Goal: Information Seeking & Learning: Check status

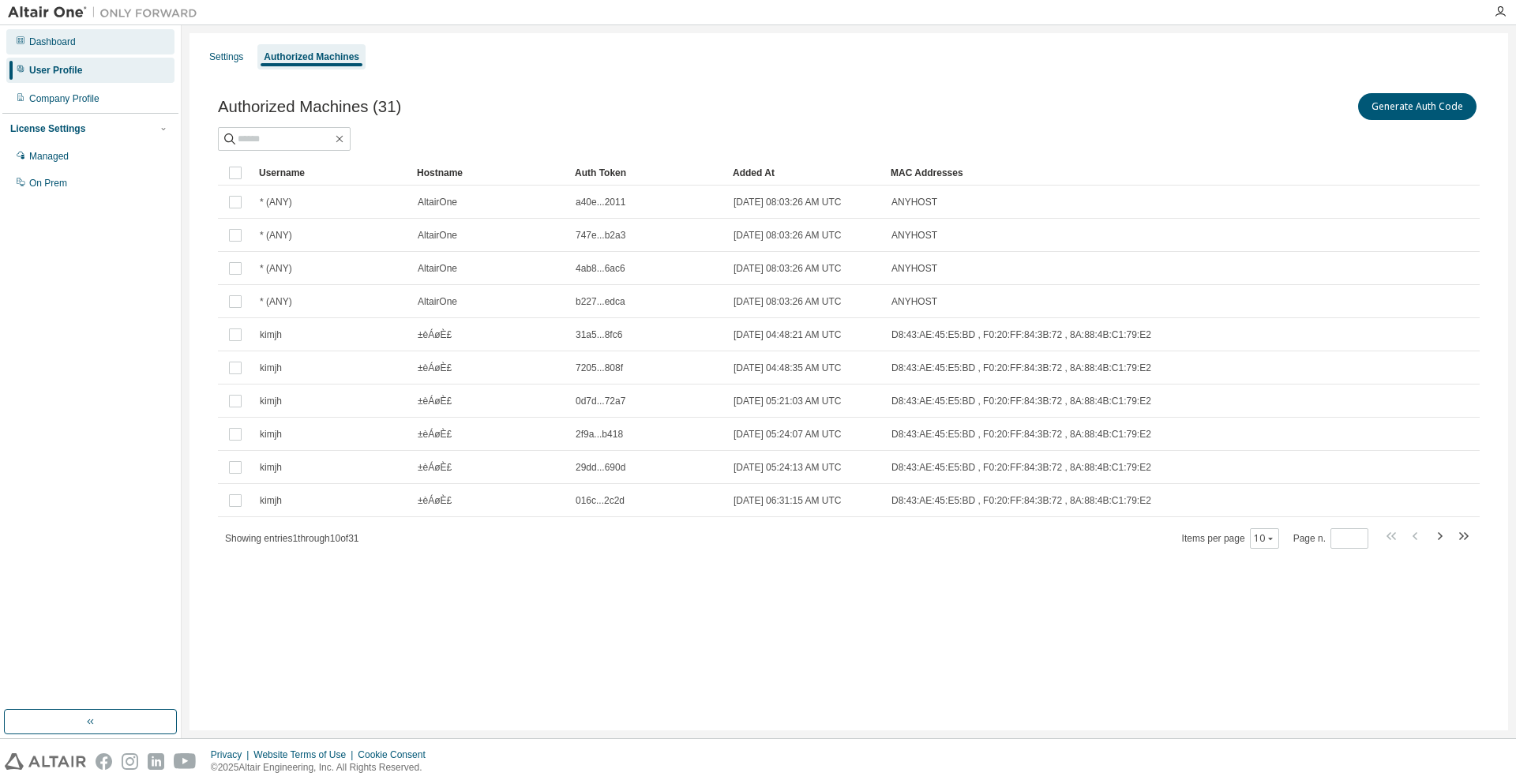
click at [112, 53] on div "Dashboard" at bounding box center [90, 42] width 168 height 25
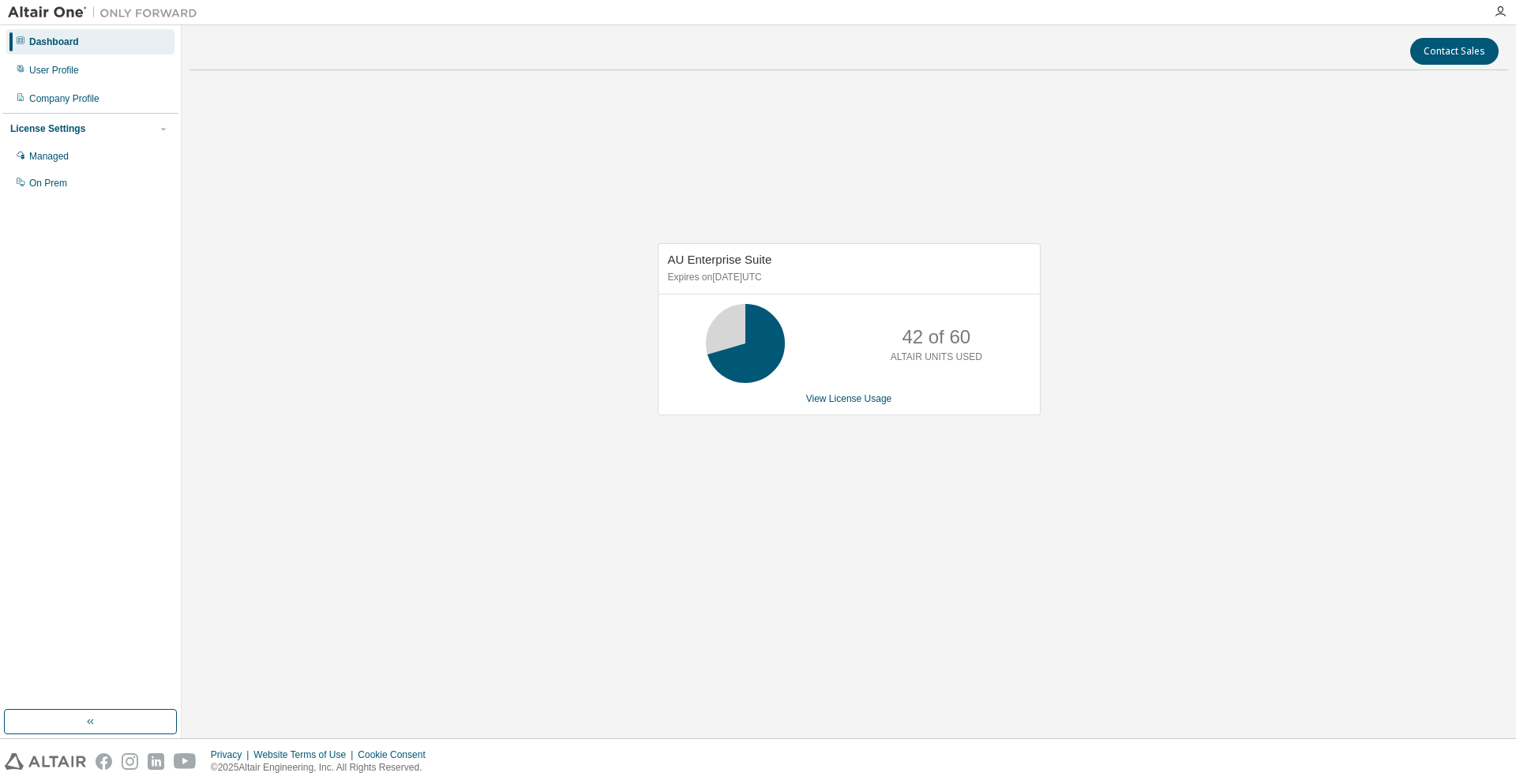
click at [1173, 477] on div "AU Enterprise Suite Expires on [DATE] UTC 42 of 60 ALTAIR UNITS USED View Licen…" at bounding box center [849, 337] width 1319 height 509
click at [1225, 461] on div "AU Enterprise Suite Expires on June 1, 2026 UTC 42 of 60 ALTAIR UNITS USED View…" at bounding box center [849, 337] width 1319 height 509
click at [902, 454] on div "AU Enterprise Suite Expires on June 1, 2026 UTC 42 of 60 ALTAIR UNITS USED View…" at bounding box center [849, 337] width 1319 height 509
click at [79, 45] on div "Dashboard" at bounding box center [90, 42] width 168 height 25
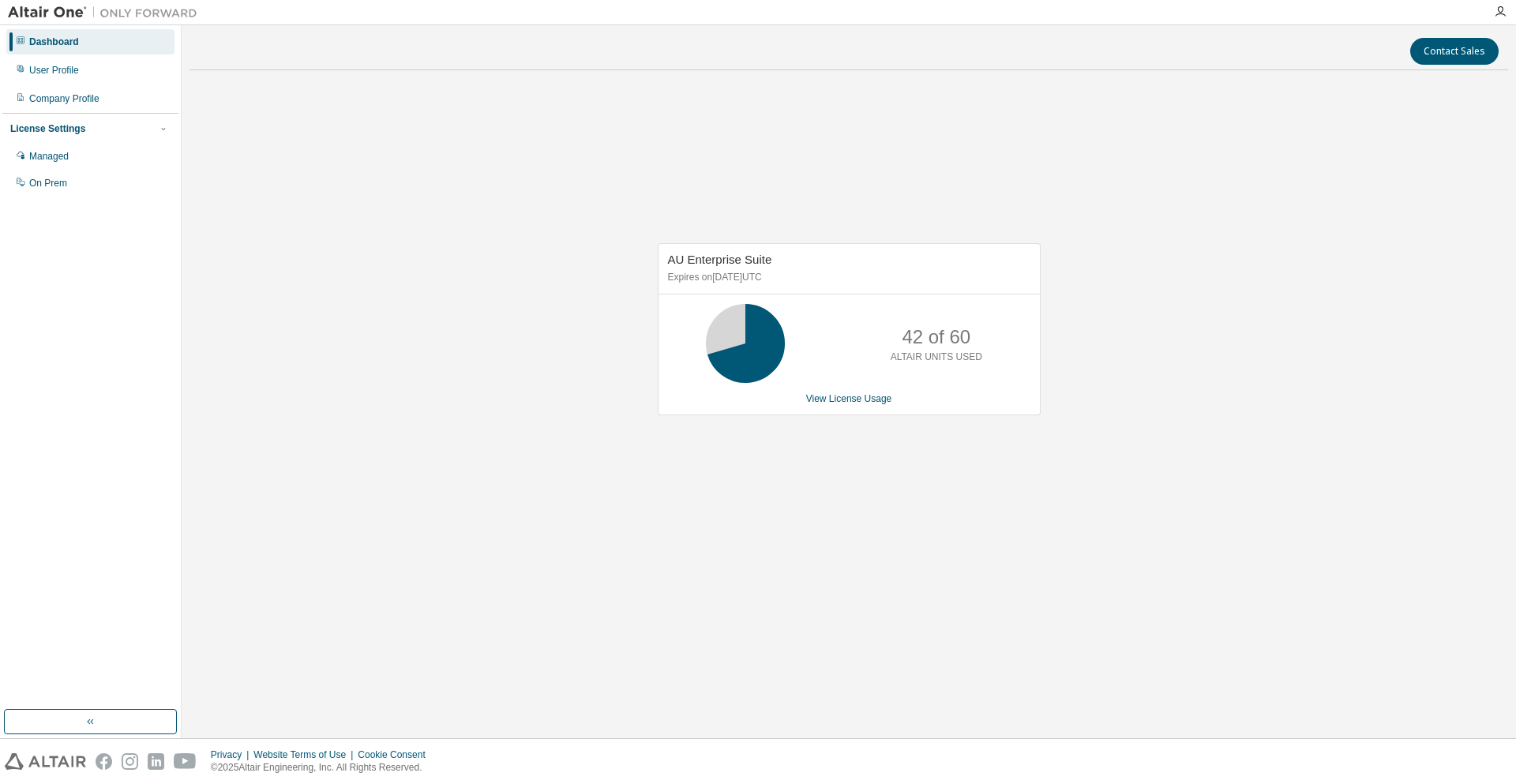
click at [1372, 310] on div "AU Enterprise Suite Expires on June 1, 2026 UTC 42 of 60 ALTAIR UNITS USED View…" at bounding box center [849, 337] width 1319 height 509
click at [436, 262] on div "AU Enterprise Suite Expires on [DATE] UTC 21 of 60 ALTAIR UNITS USED View Licen…" at bounding box center [849, 337] width 1319 height 509
click at [859, 396] on link "View License Usage" at bounding box center [849, 399] width 86 height 11
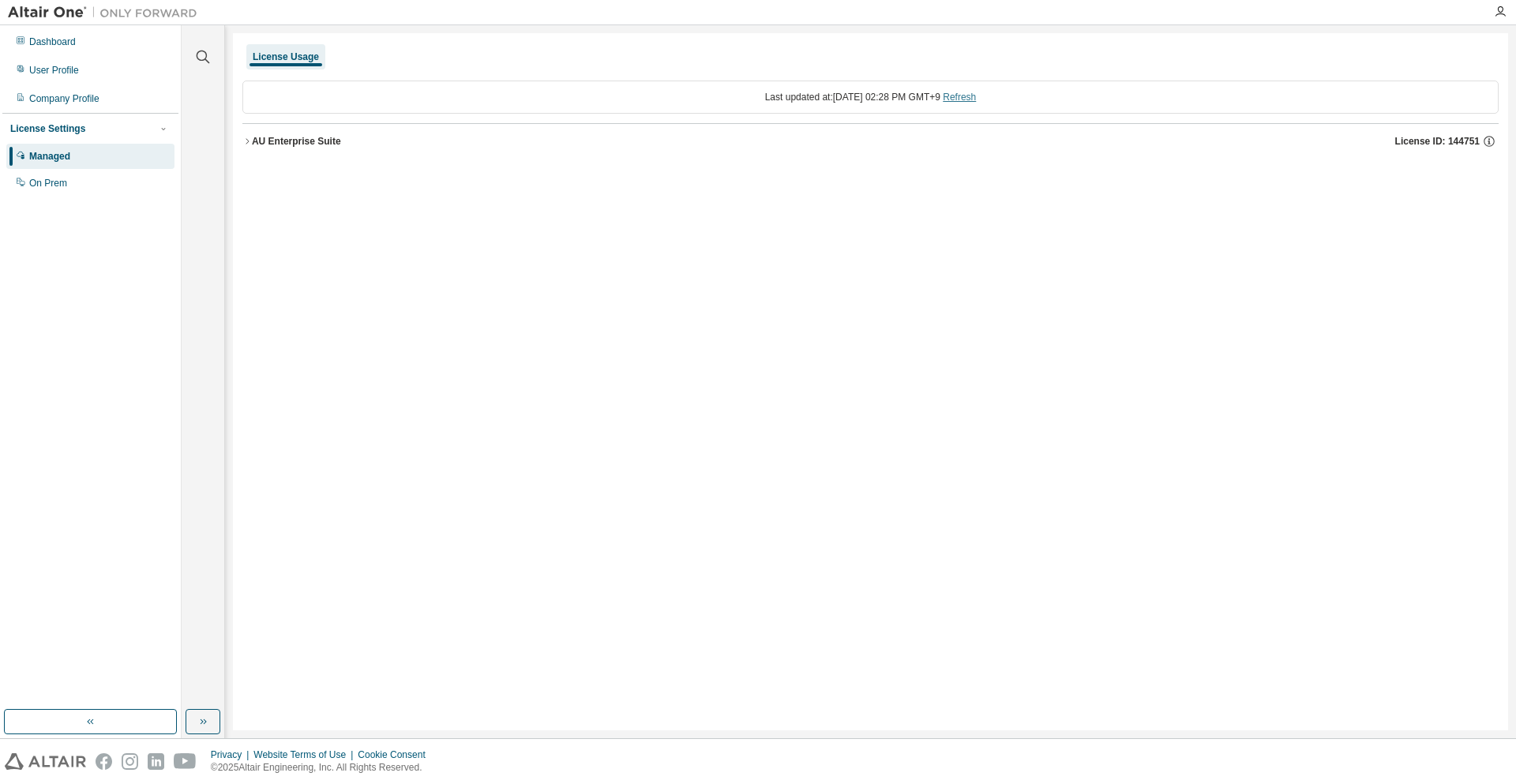
click at [976, 96] on link "Refresh" at bounding box center [959, 97] width 33 height 11
click at [244, 142] on icon "button" at bounding box center [247, 142] width 10 height 10
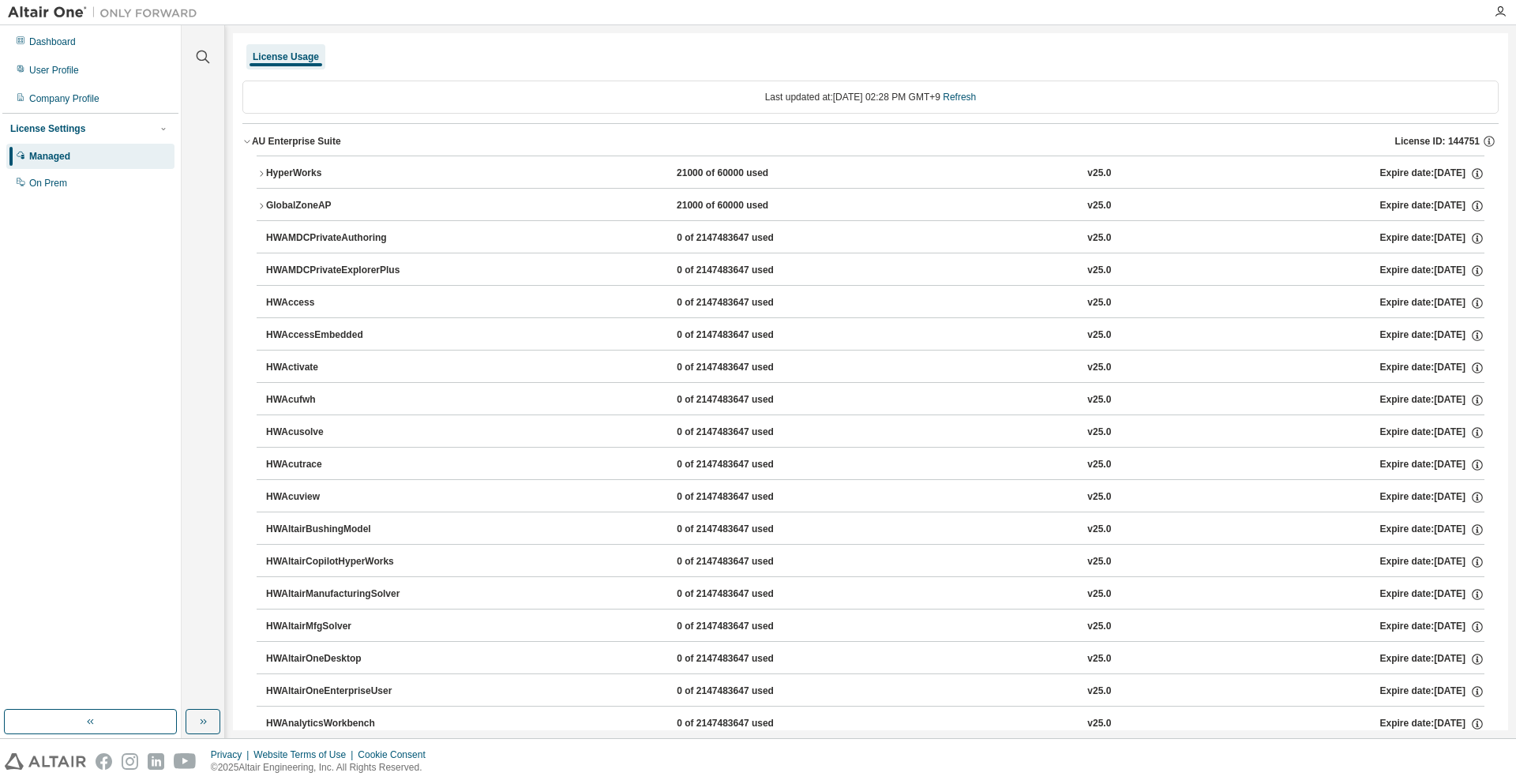
click at [1380, 177] on div "Expire date: 2026-06-01" at bounding box center [1432, 174] width 104 height 14
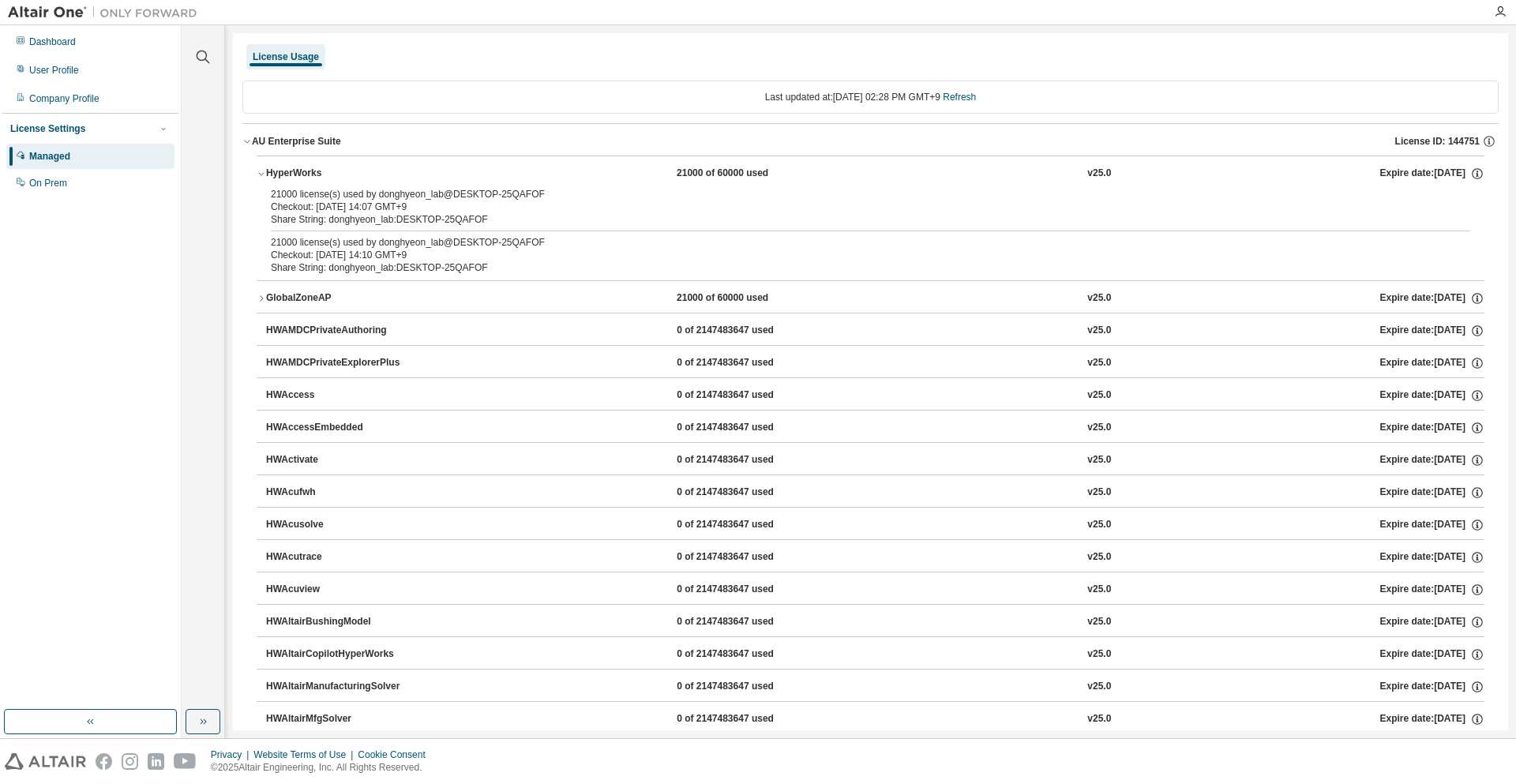
click at [430, 242] on div "21000 license(s) used by donghyeon_lab@DESKTOP-25QAFOF" at bounding box center [851, 242] width 1162 height 13
click at [430, 243] on div "21000 license(s) used by donghyeon_lab@DESKTOP-25QAFOF" at bounding box center [851, 242] width 1162 height 13
click at [465, 294] on div "GlobalZoneAP 21000 of 60000 used v25.0 Expire date: 2026-06-01" at bounding box center [875, 298] width 1218 height 14
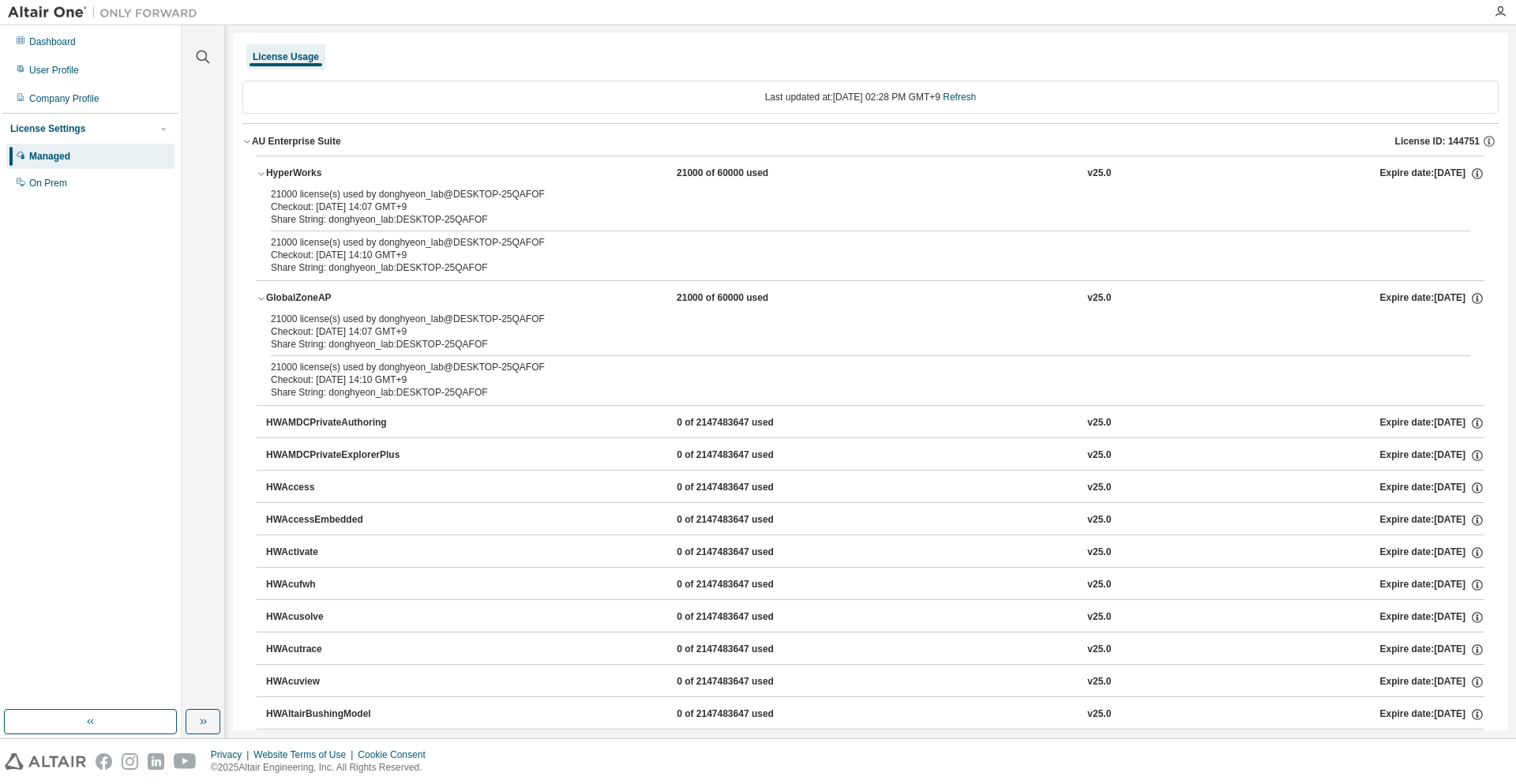
click at [465, 294] on div "GlobalZoneAP 21000 of 60000 used v25.0 Expire date: 2026-06-01" at bounding box center [875, 298] width 1218 height 14
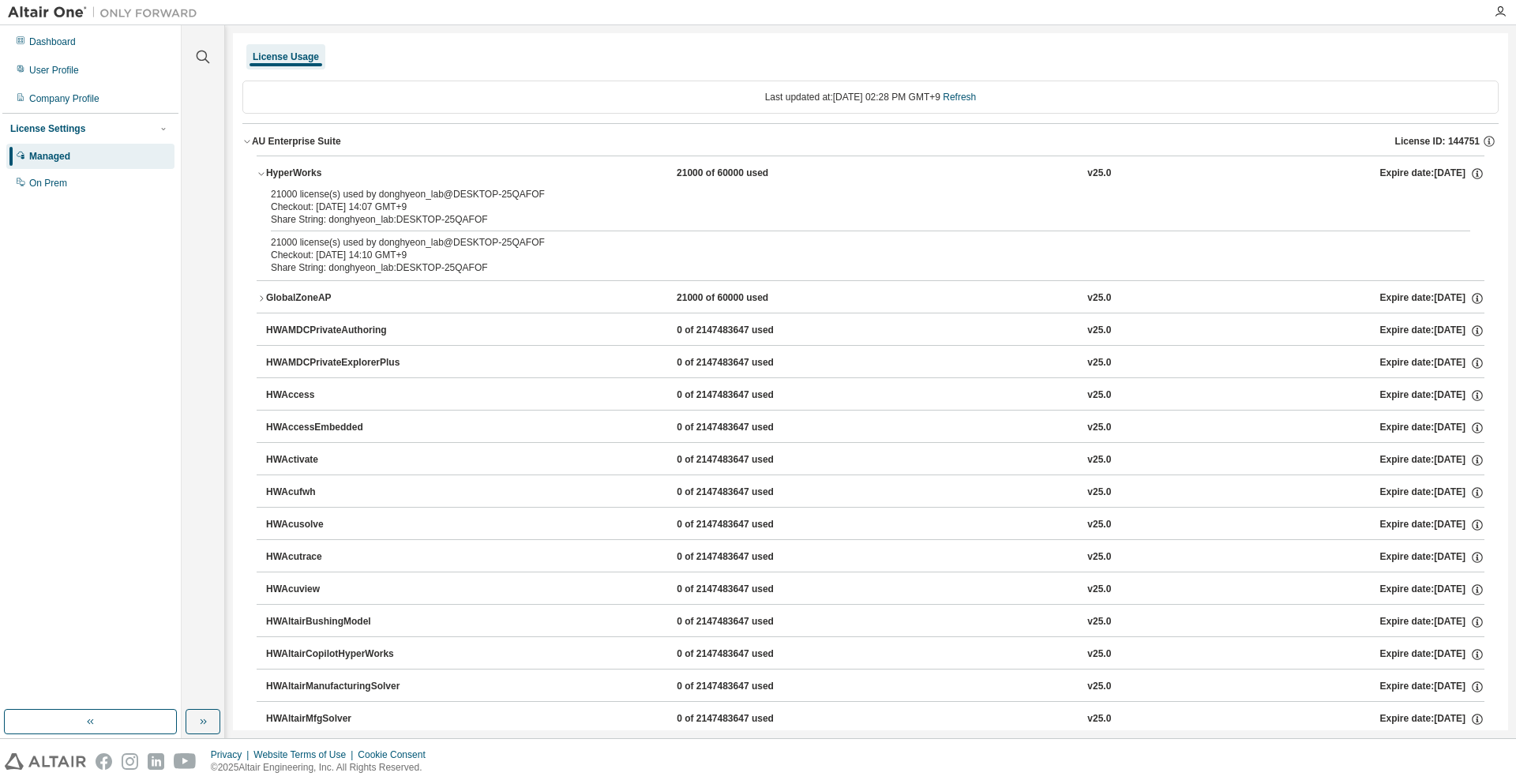
click at [290, 43] on div "License Usage" at bounding box center [870, 57] width 1256 height 29
click at [288, 48] on div "License Usage" at bounding box center [285, 57] width 79 height 25
click at [45, 165] on div "Managed" at bounding box center [90, 156] width 168 height 25
click at [76, 41] on div "Dashboard" at bounding box center [90, 42] width 168 height 25
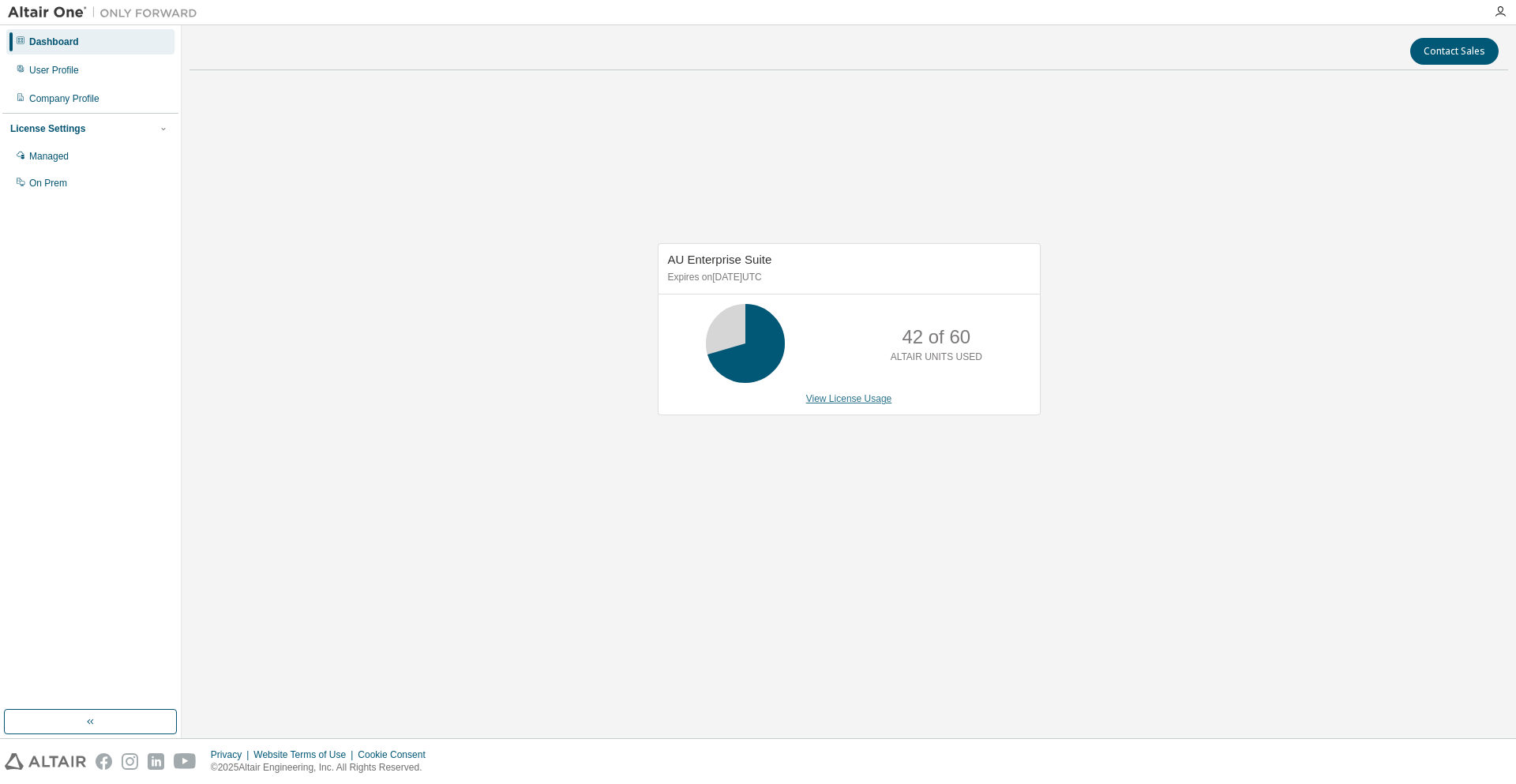
click at [876, 399] on link "View License Usage" at bounding box center [849, 399] width 86 height 11
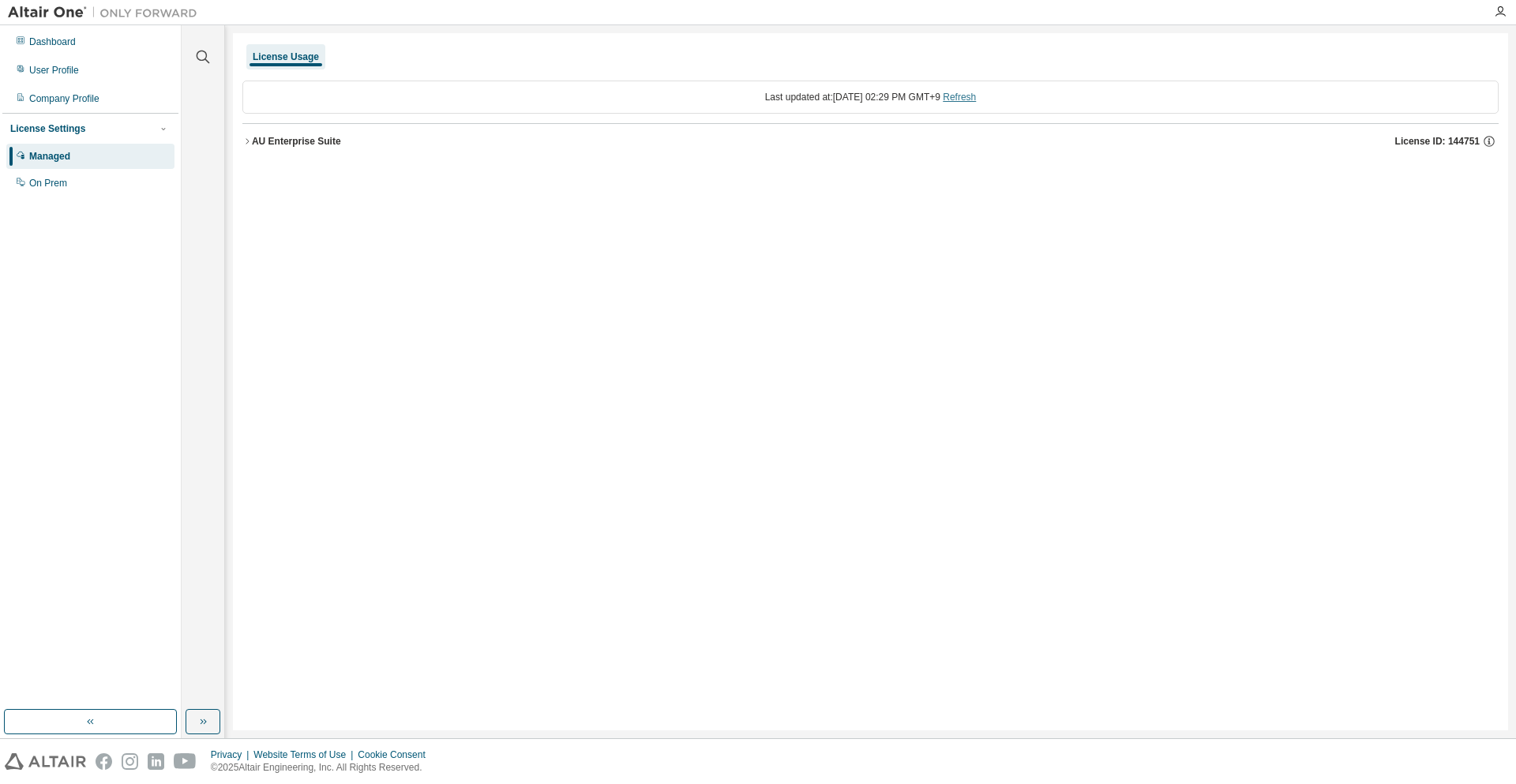
click at [976, 98] on link "Refresh" at bounding box center [959, 97] width 33 height 11
click at [1419, 141] on span "License ID: 144751" at bounding box center [1437, 142] width 84 height 13
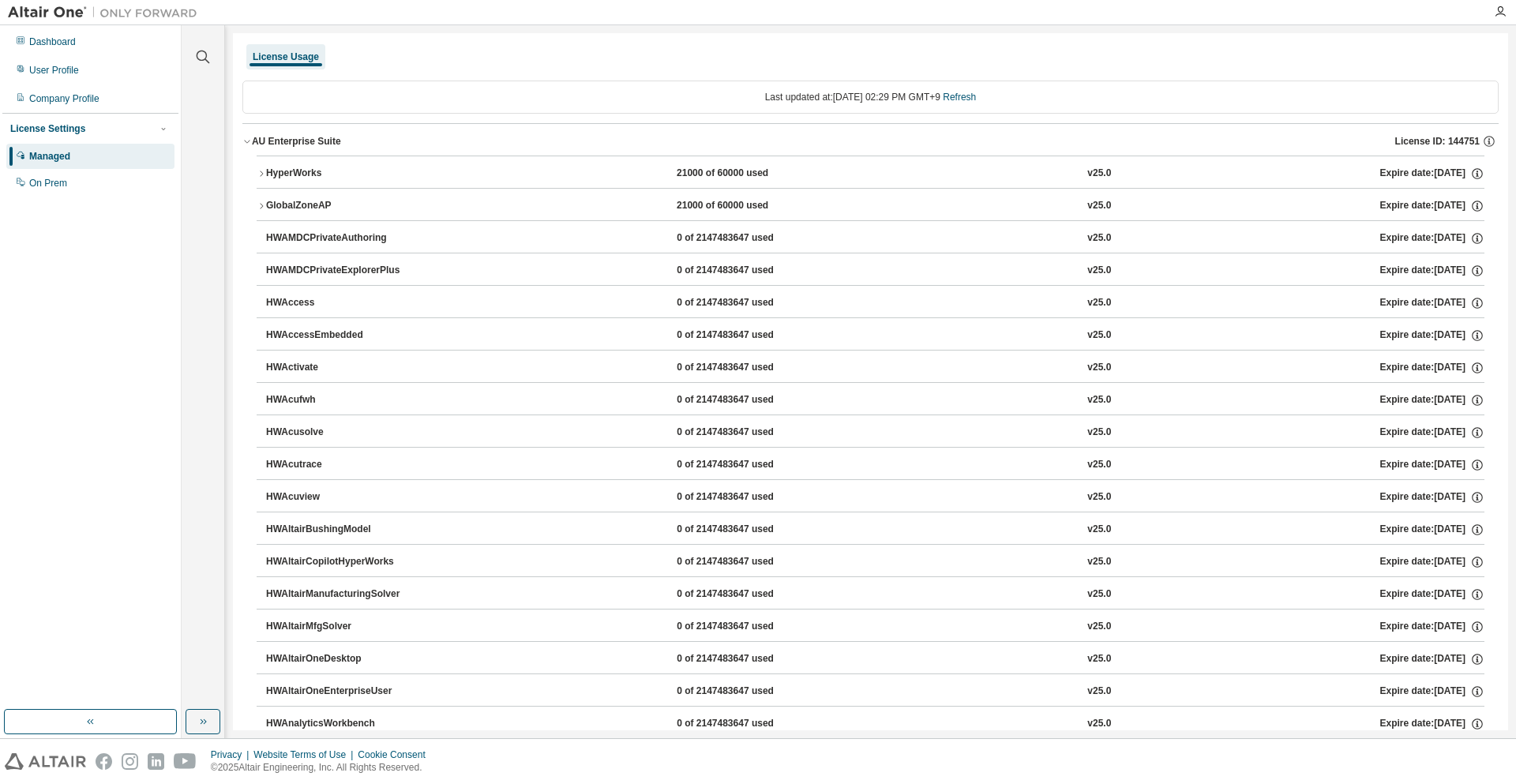
click at [417, 172] on div "HyperWorks 21000 of 60000 used v25.0 Expire date: 2026-06-01" at bounding box center [875, 174] width 1218 height 14
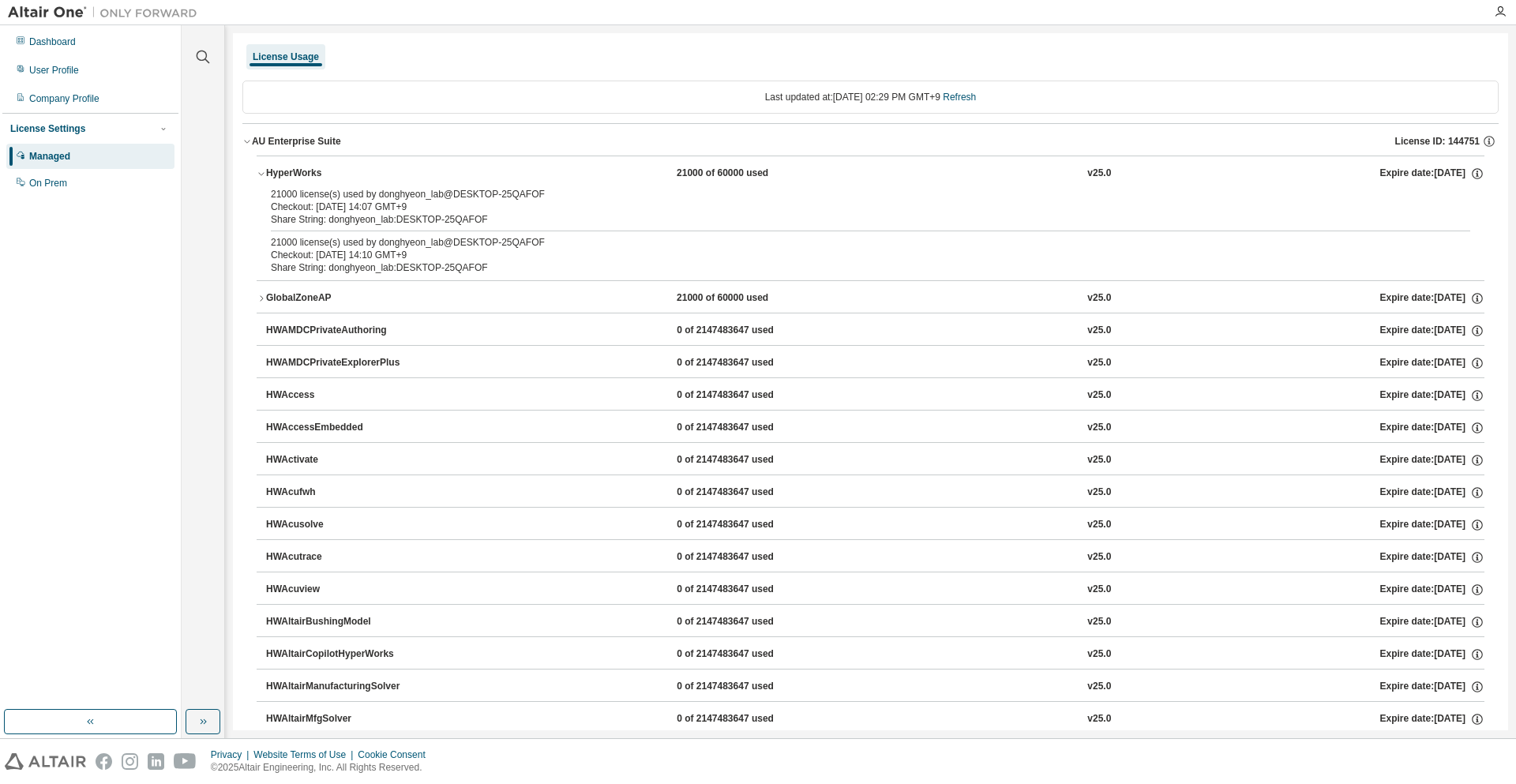
click at [432, 304] on div "GlobalZoneAP 21000 of 60000 used v25.0 Expire date: 2026-06-01" at bounding box center [875, 298] width 1218 height 14
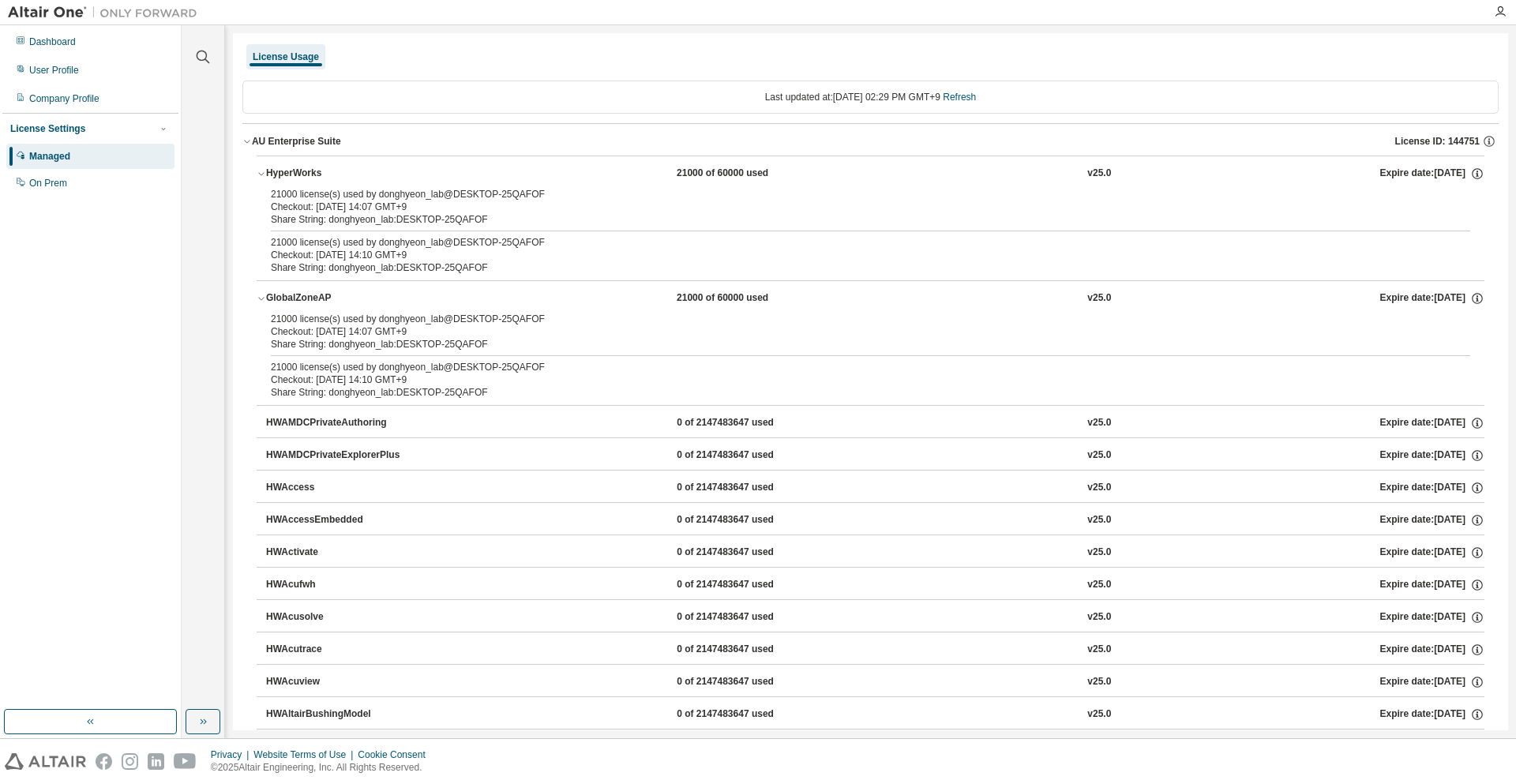
click at [1006, 47] on div "License Usage" at bounding box center [870, 57] width 1256 height 29
click at [438, 270] on div "Share String: donghyeon_lab:DESKTOP-25QAFOF" at bounding box center [851, 267] width 1162 height 13
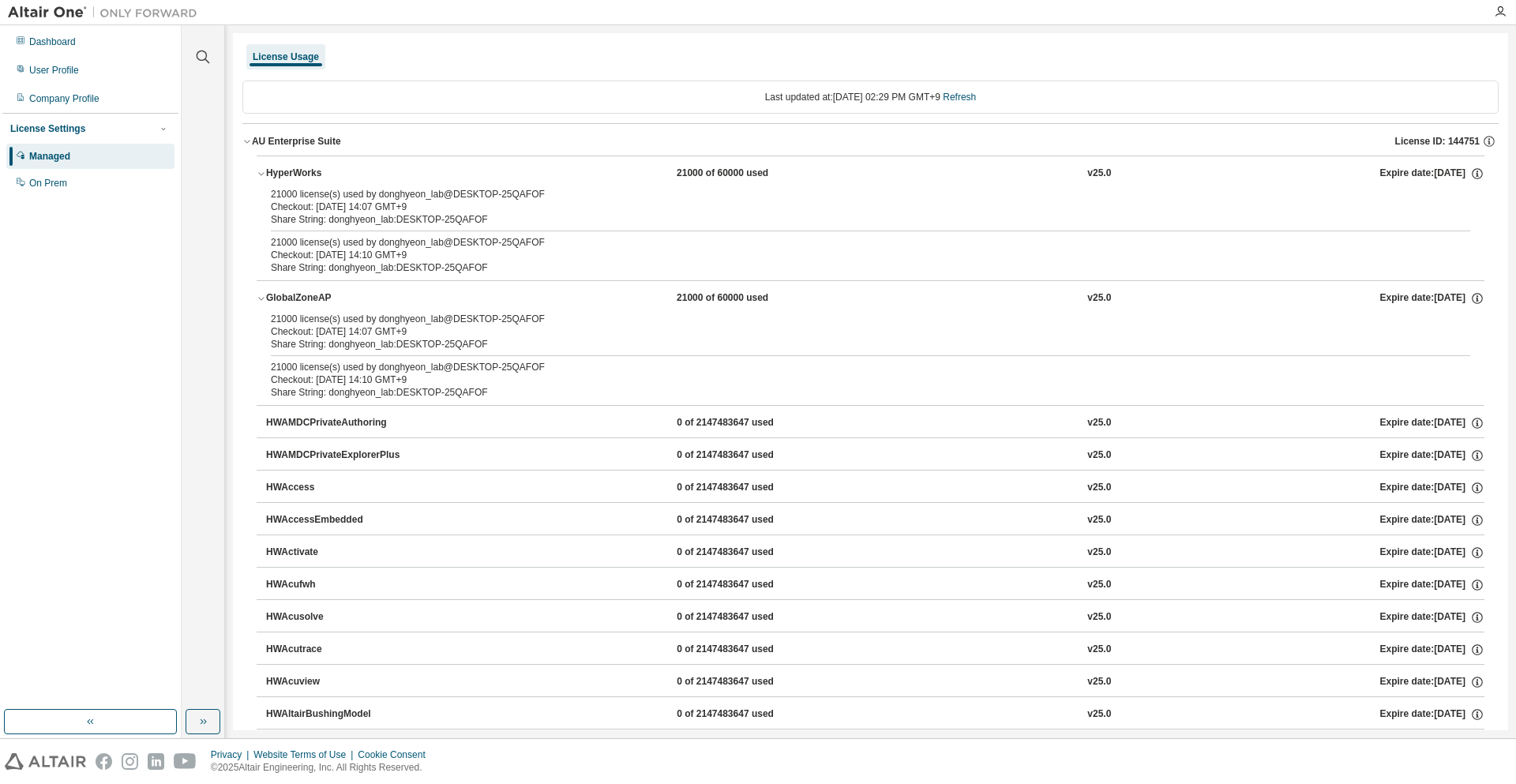
click at [382, 249] on div "Checkout: 2025-08-13 14:10 GMT+9" at bounding box center [851, 255] width 1162 height 13
click at [397, 240] on div "21000 license(s) used by donghyeon_lab@DESKTOP-25QAFOF" at bounding box center [851, 242] width 1162 height 13
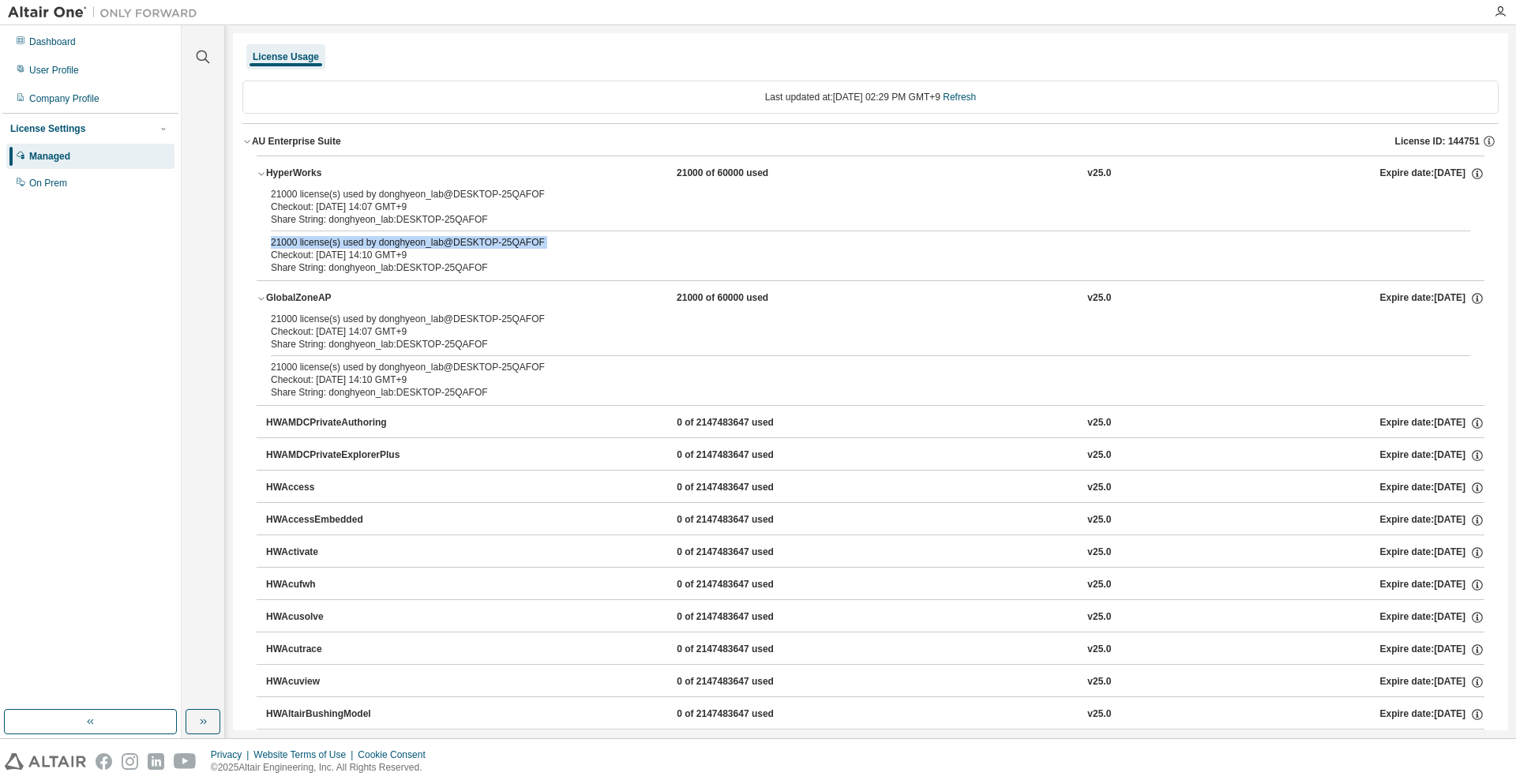
click at [397, 240] on div "21000 license(s) used by donghyeon_lab@DESKTOP-25QAFOF" at bounding box center [851, 242] width 1162 height 13
click at [976, 92] on link "Refresh" at bounding box center [959, 97] width 33 height 11
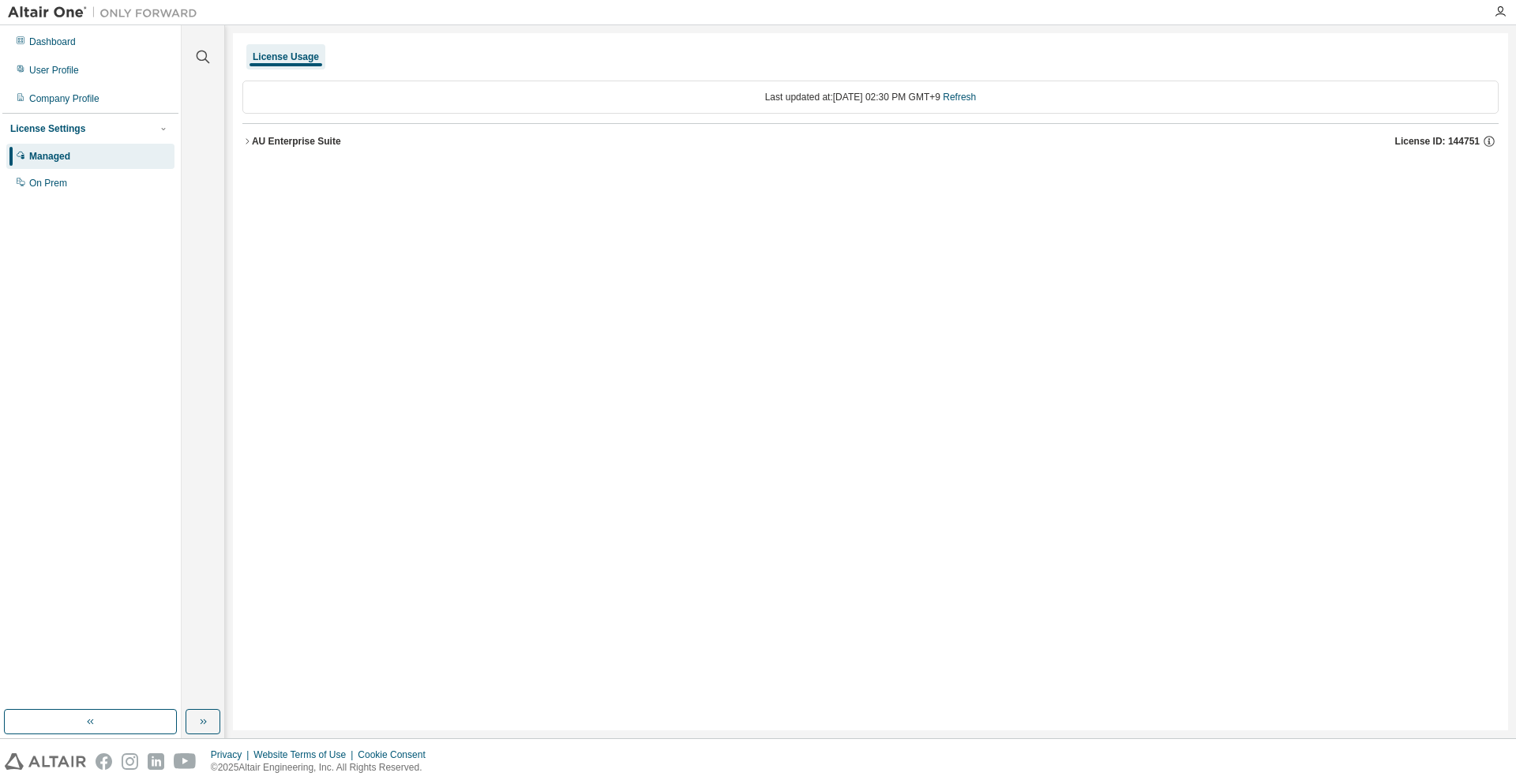
click at [307, 147] on div "AU Enterprise Suite License ID: 144751" at bounding box center [875, 142] width 1247 height 14
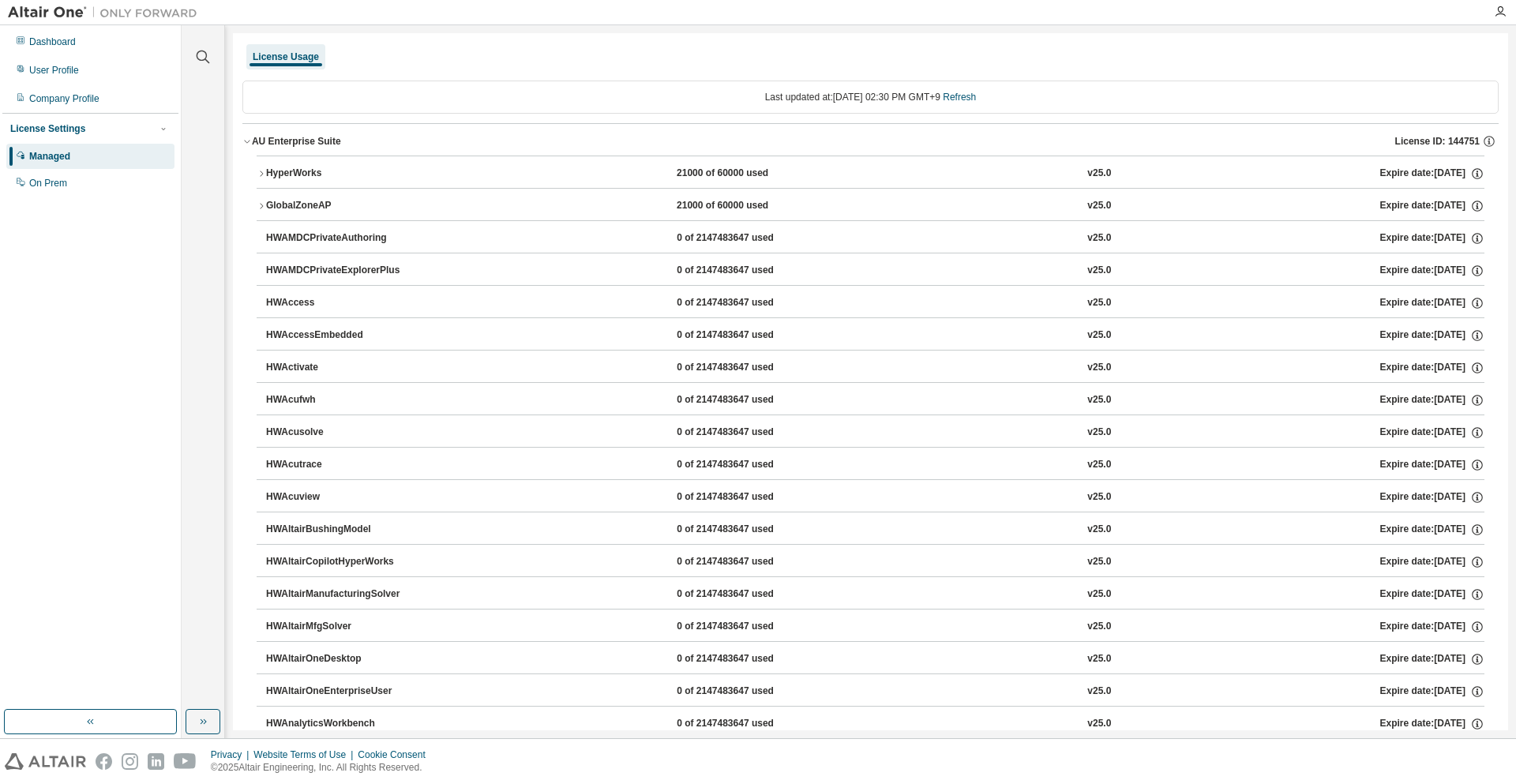
click at [308, 183] on button "HyperWorks 21000 of 60000 used v25.0 Expire date: 2026-06-01" at bounding box center [870, 174] width 1228 height 35
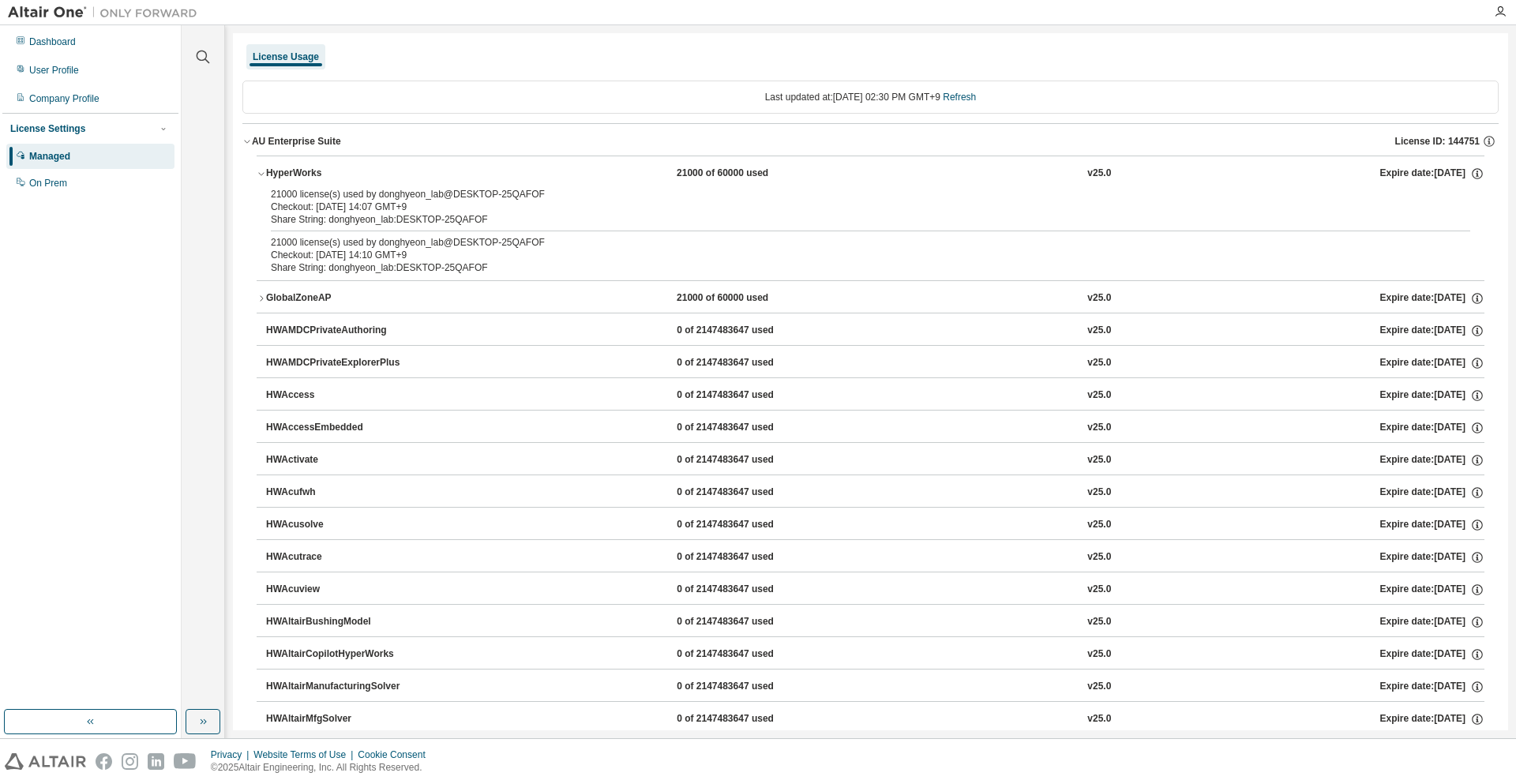
click at [308, 183] on button "HyperWorks 21000 of 60000 used v25.0 Expire date: 2026-06-01" at bounding box center [870, 174] width 1228 height 35
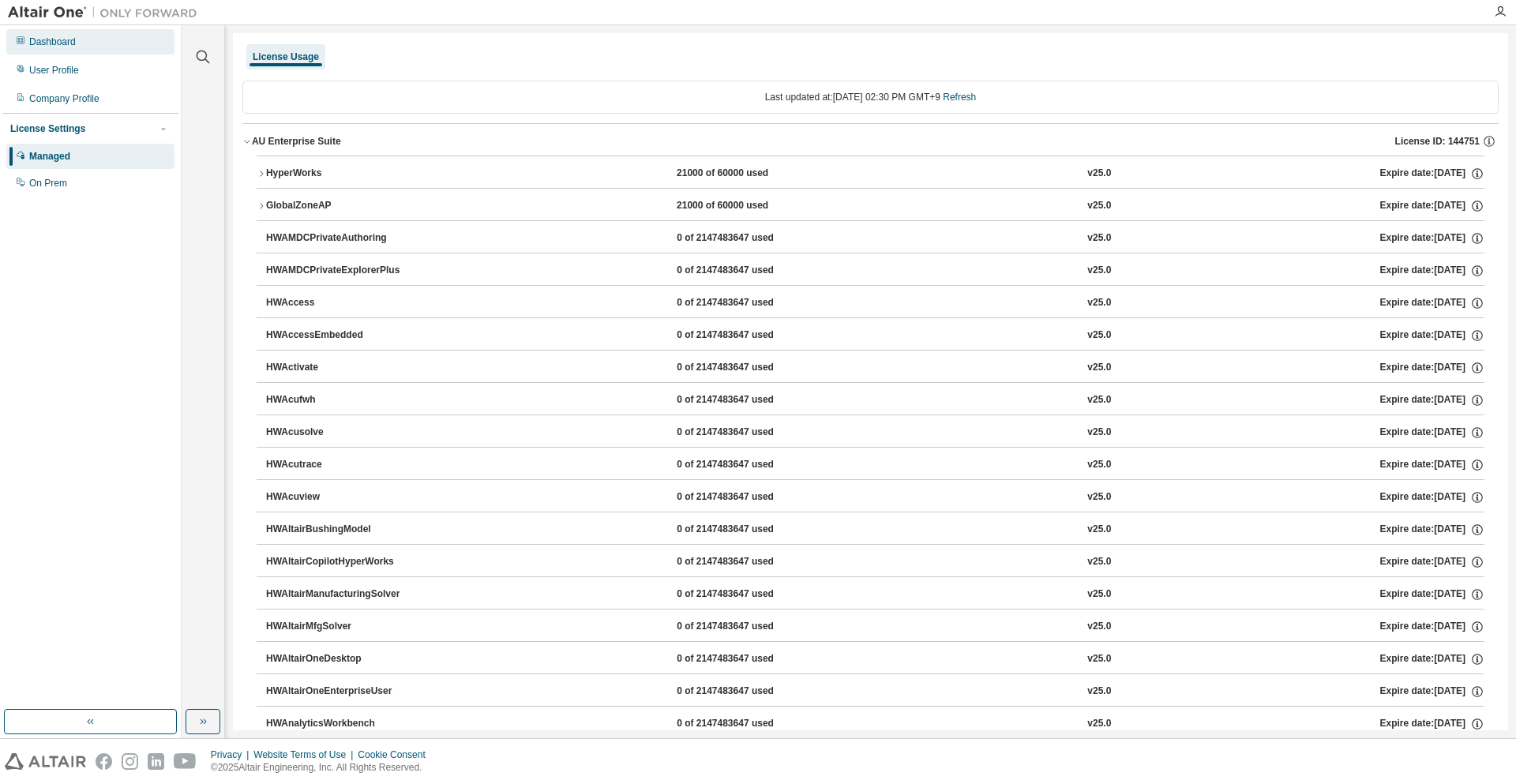
drag, startPoint x: 89, startPoint y: 58, endPoint x: 84, endPoint y: 51, distance: 8.6
click at [88, 58] on div "User Profile" at bounding box center [90, 70] width 168 height 25
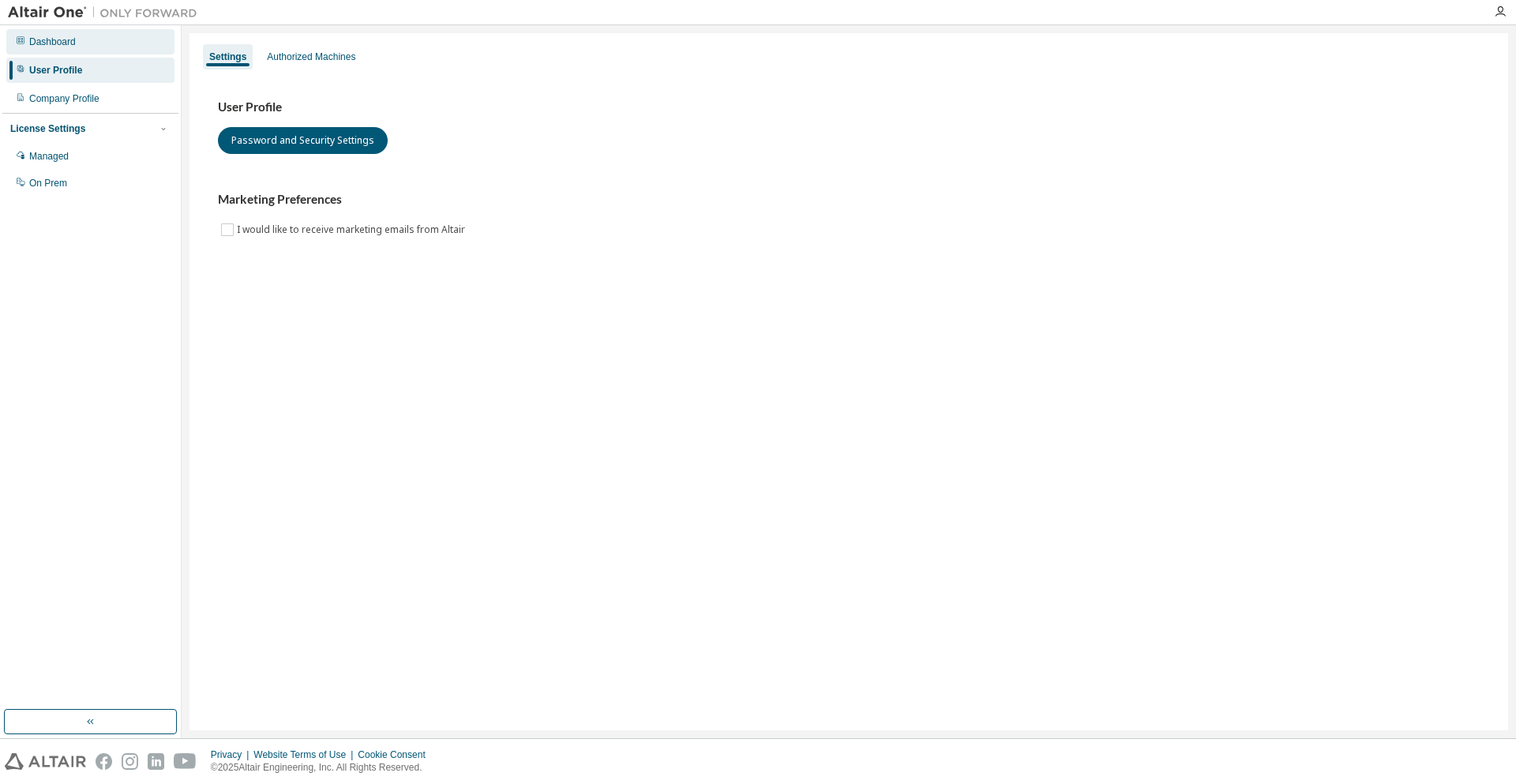
click at [88, 53] on div "Dashboard" at bounding box center [90, 42] width 168 height 25
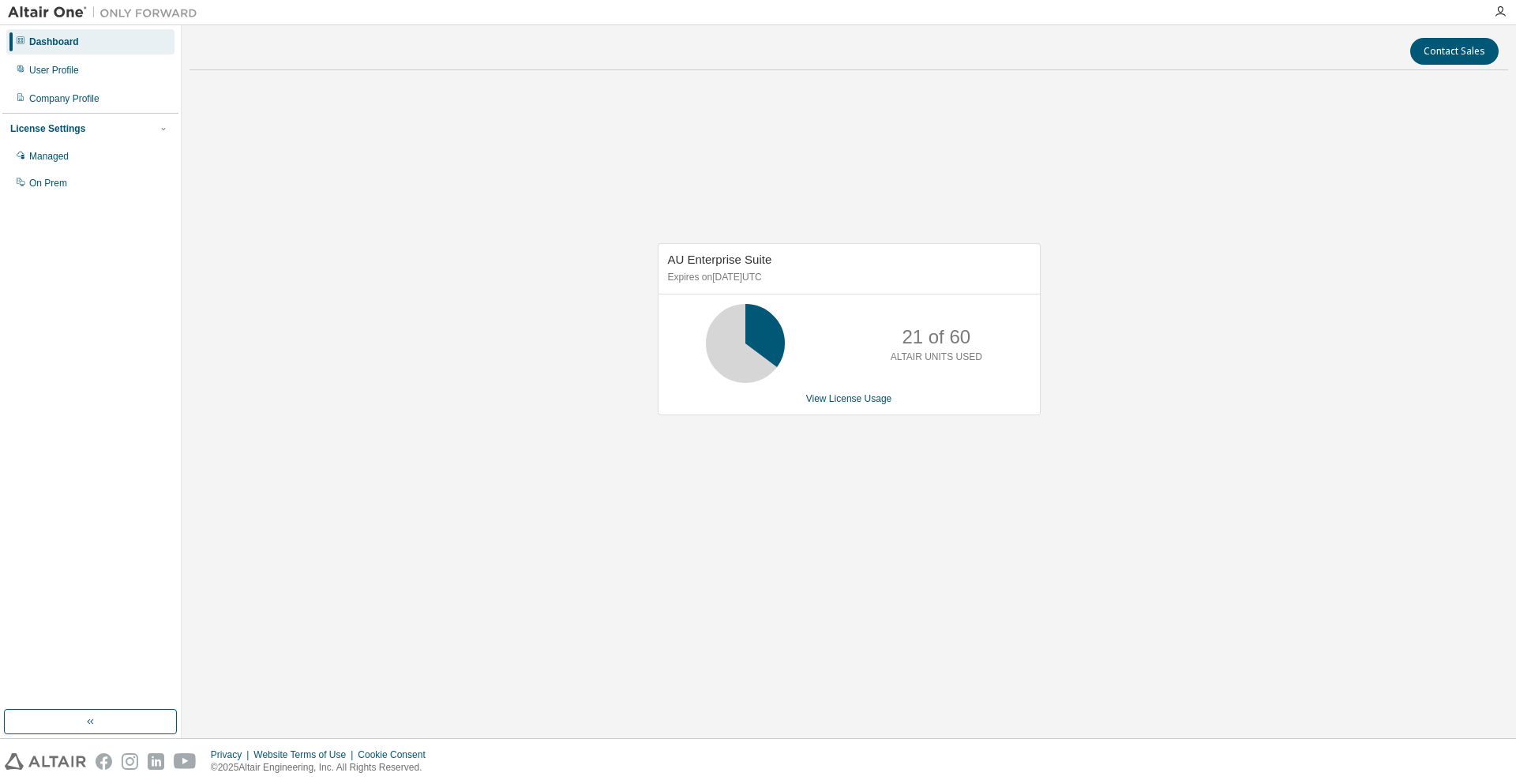
click at [1361, 337] on div "AU Enterprise Suite Expires on June 1, 2026 UTC 21 of 60 ALTAIR UNITS USED View…" at bounding box center [849, 337] width 1319 height 509
click at [871, 397] on link "View License Usage" at bounding box center [849, 399] width 86 height 11
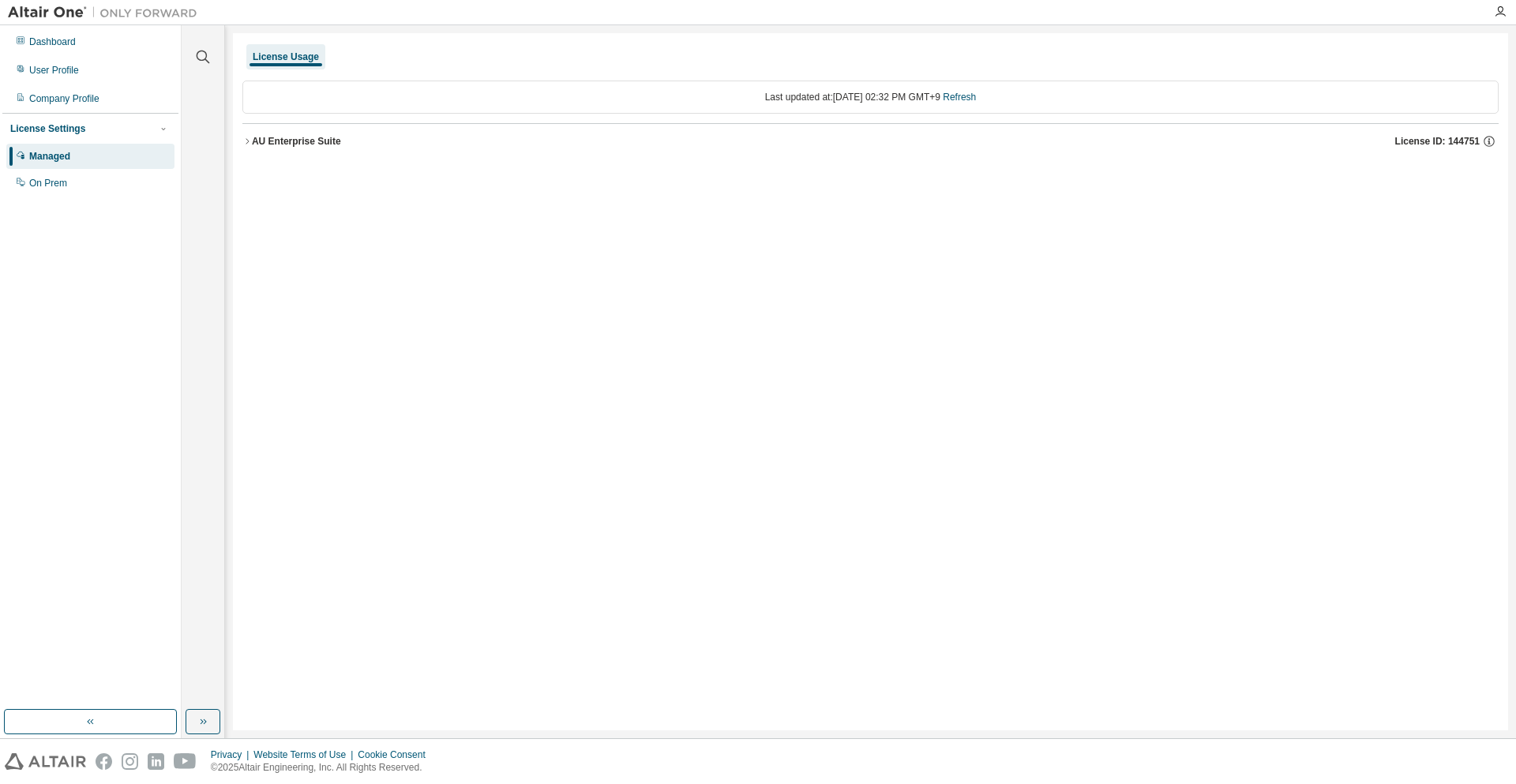
click at [326, 137] on div "AU Enterprise Suite" at bounding box center [296, 142] width 89 height 13
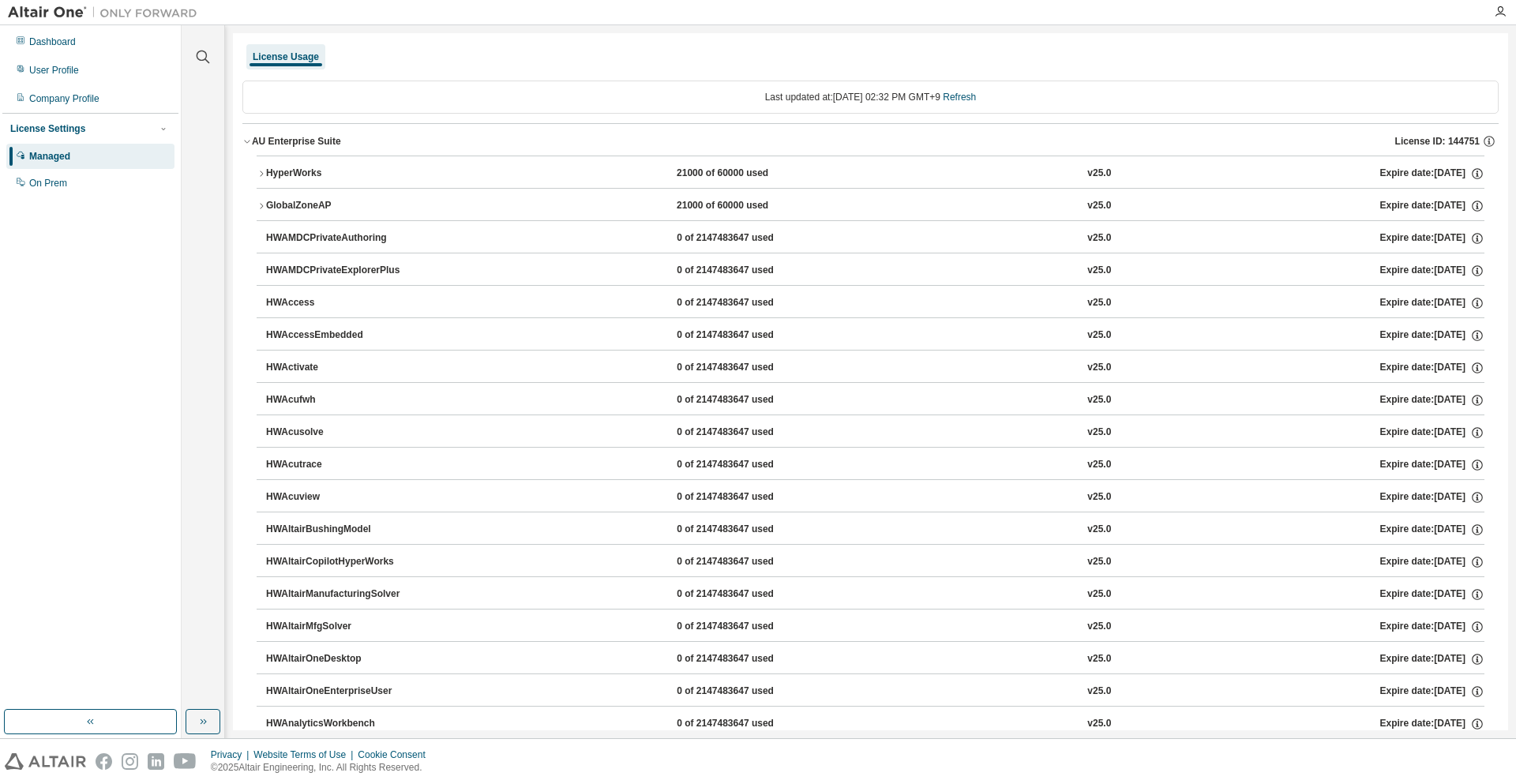
click at [346, 176] on div "HyperWorks" at bounding box center [337, 174] width 142 height 14
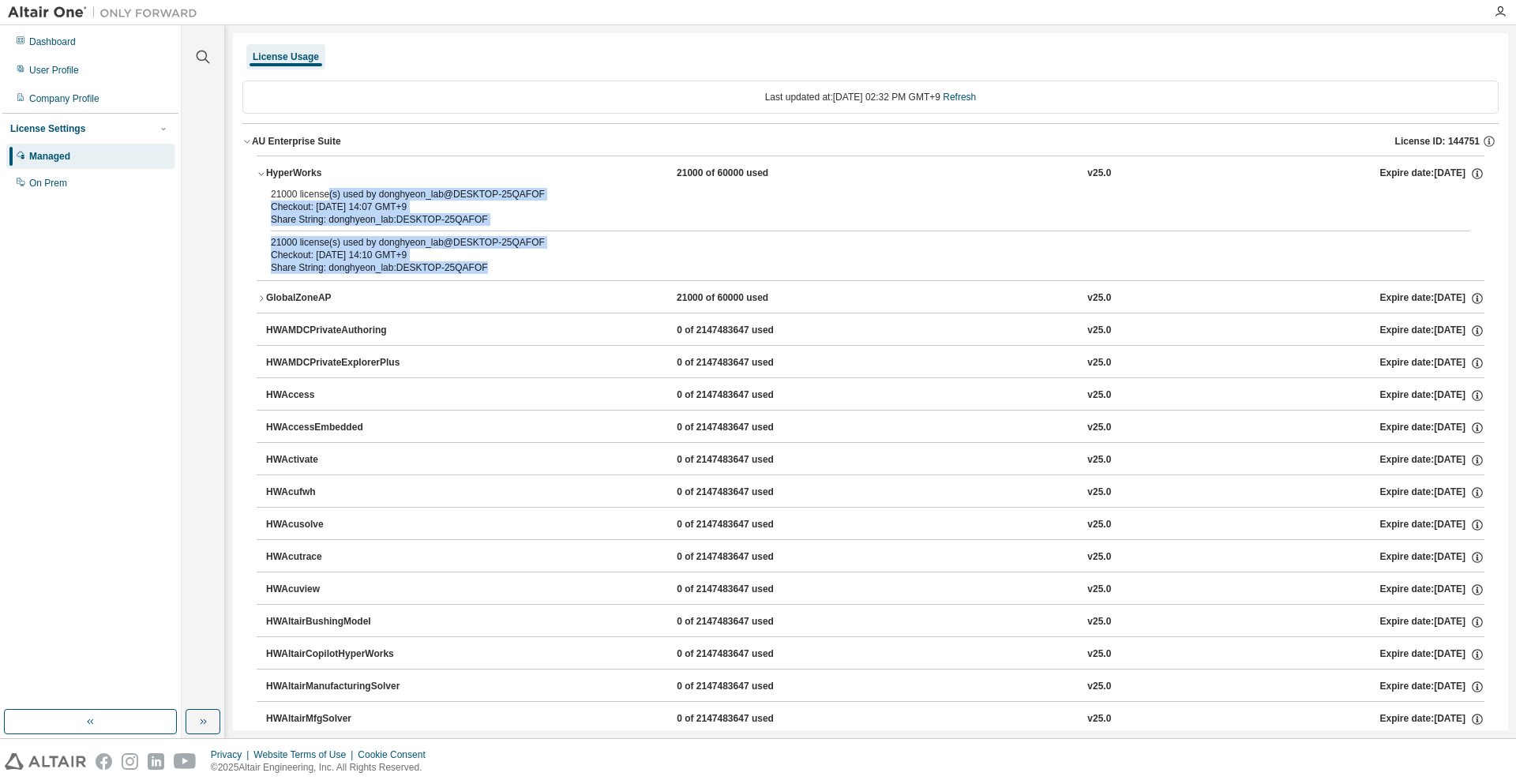
drag, startPoint x: 371, startPoint y: 216, endPoint x: 537, endPoint y: 271, distance: 174.9
click at [537, 271] on div "21000 license(s) used by donghyeon_lab@DESKTOP-25QAFOF Checkout: 2025-08-13 14:…" at bounding box center [870, 234] width 1228 height 92
click at [537, 271] on div "Share String: donghyeon_lab:DESKTOP-25QAFOF" at bounding box center [851, 267] width 1162 height 13
drag, startPoint x: 537, startPoint y: 271, endPoint x: 259, endPoint y: 233, distance: 280.6
click at [259, 233] on div "21000 license(s) used by donghyeon_lab@DESKTOP-25QAFOF Checkout: 2025-08-13 14:…" at bounding box center [870, 234] width 1228 height 92
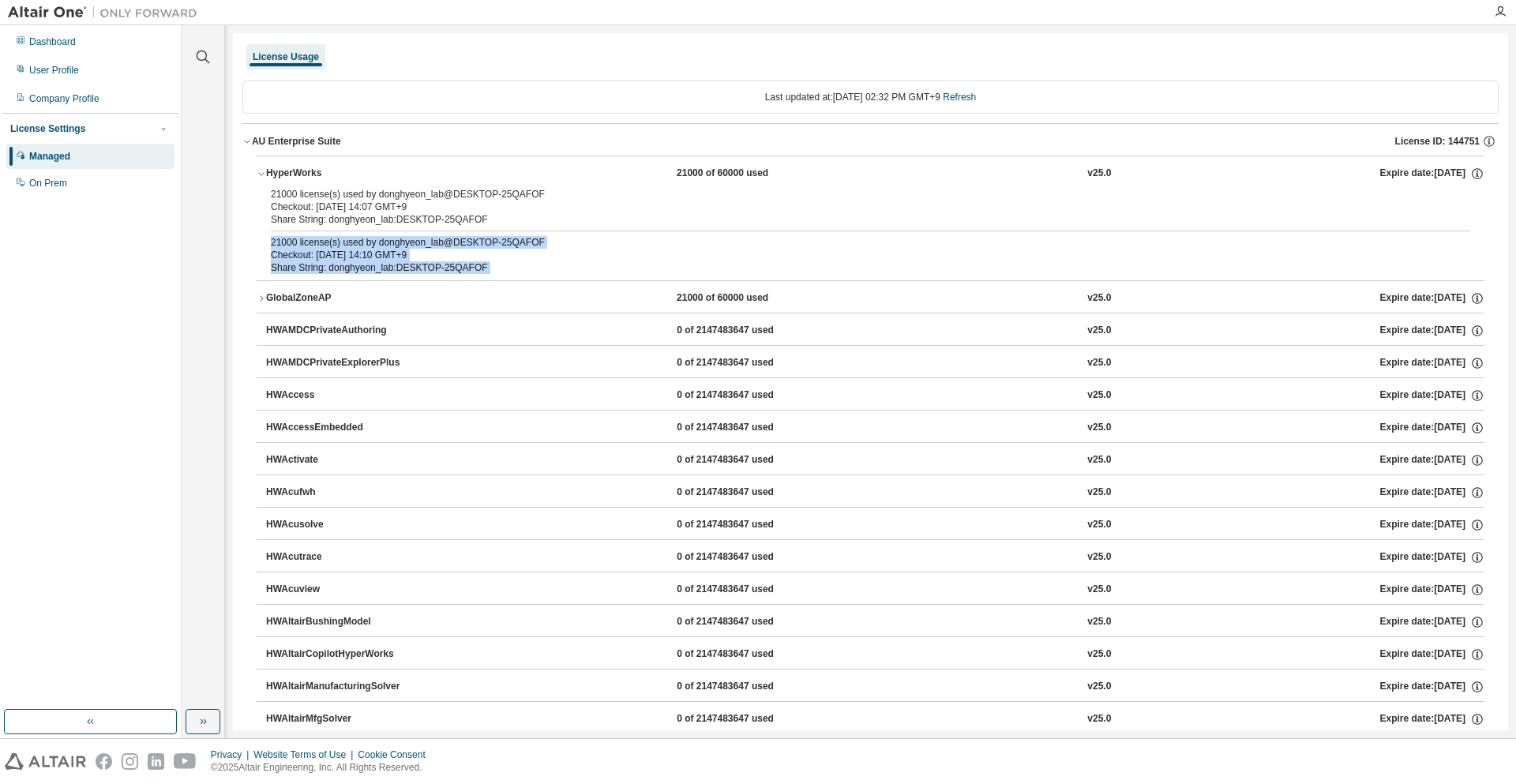
click at [259, 233] on div "21000 license(s) used by donghyeon_lab@DESKTOP-25QAFOF Checkout: 2025-08-13 14:…" at bounding box center [870, 234] width 1228 height 92
drag, startPoint x: 260, startPoint y: 233, endPoint x: 662, endPoint y: 273, distance: 404.0
click at [658, 273] on div "21000 license(s) used by donghyeon_lab@DESKTOP-25QAFOF Checkout: 2025-08-13 14:…" at bounding box center [870, 234] width 1228 height 92
click at [662, 273] on div "Share String: donghyeon_lab:DESKTOP-25QAFOF" at bounding box center [851, 267] width 1162 height 13
click at [129, 52] on div "Dashboard" at bounding box center [90, 42] width 168 height 25
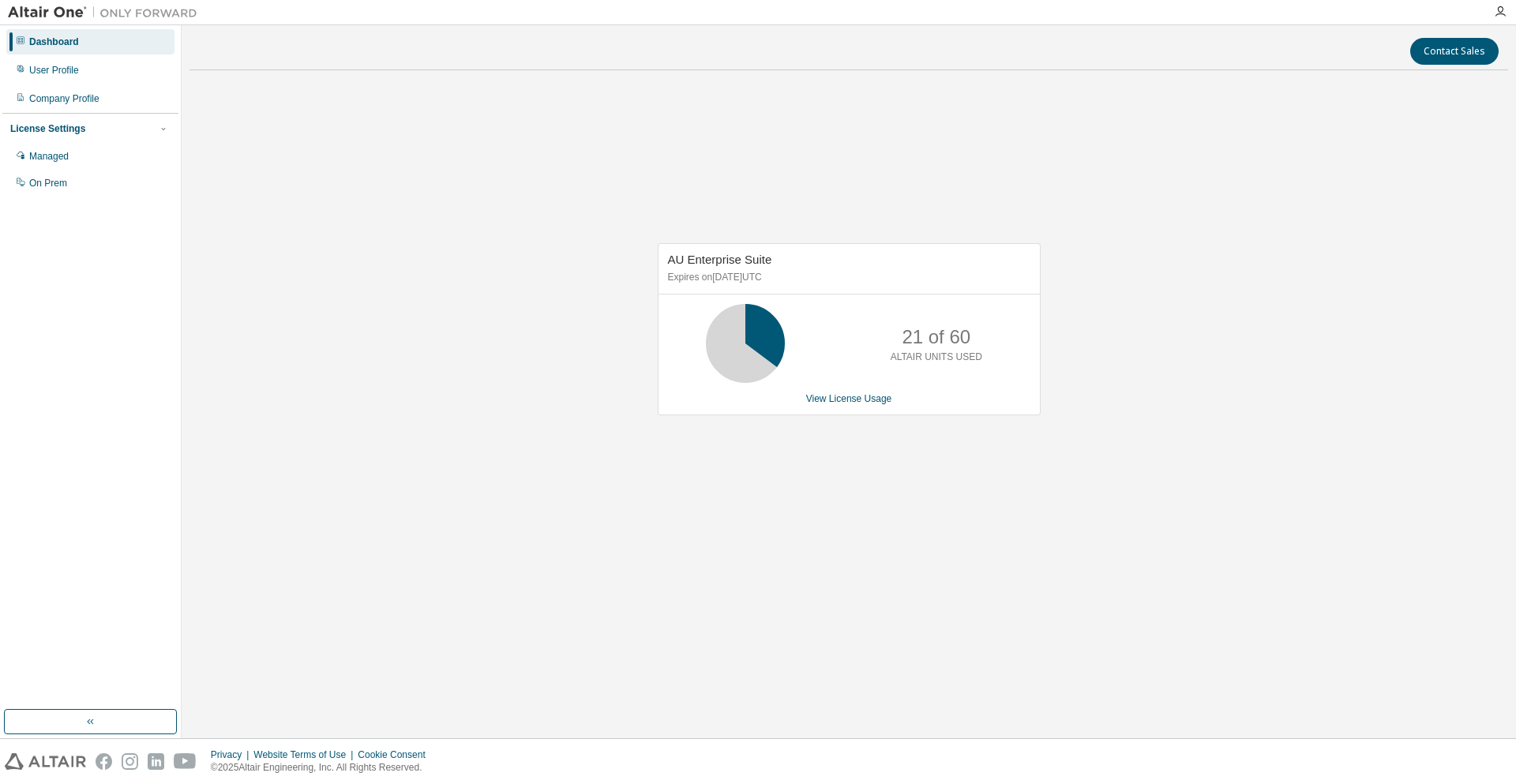
click at [1214, 277] on div "AU Enterprise Suite Expires on June 1, 2026 UTC 21 of 60 ALTAIR UNITS USED View…" at bounding box center [849, 337] width 1319 height 509
click at [1364, 313] on div "AU Enterprise Suite Expires on June 1, 2026 UTC 21 of 60 ALTAIR UNITS USED View…" at bounding box center [849, 337] width 1319 height 509
click at [843, 400] on link "View License Usage" at bounding box center [849, 399] width 86 height 11
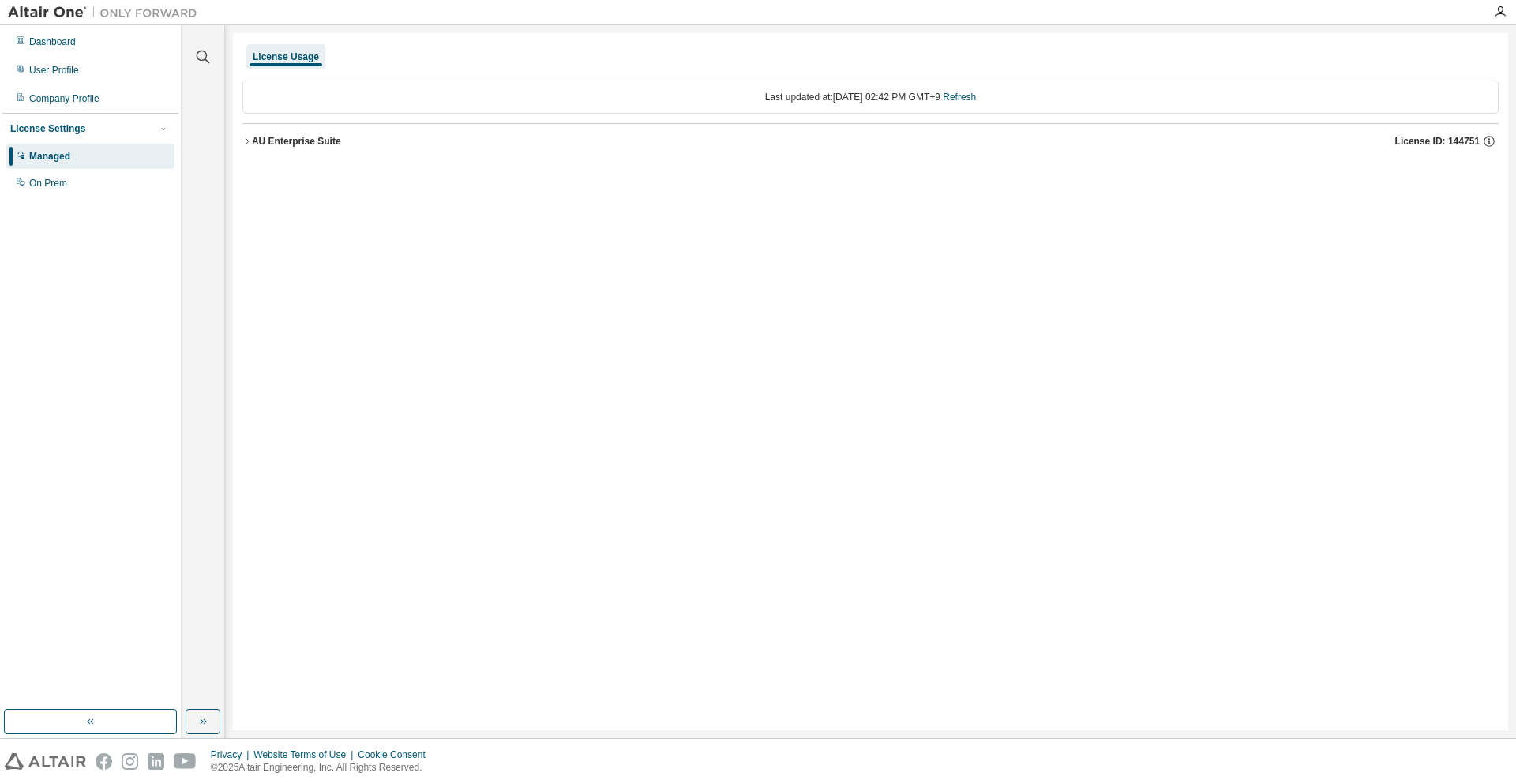
click at [301, 139] on div "AU Enterprise Suite" at bounding box center [296, 142] width 89 height 13
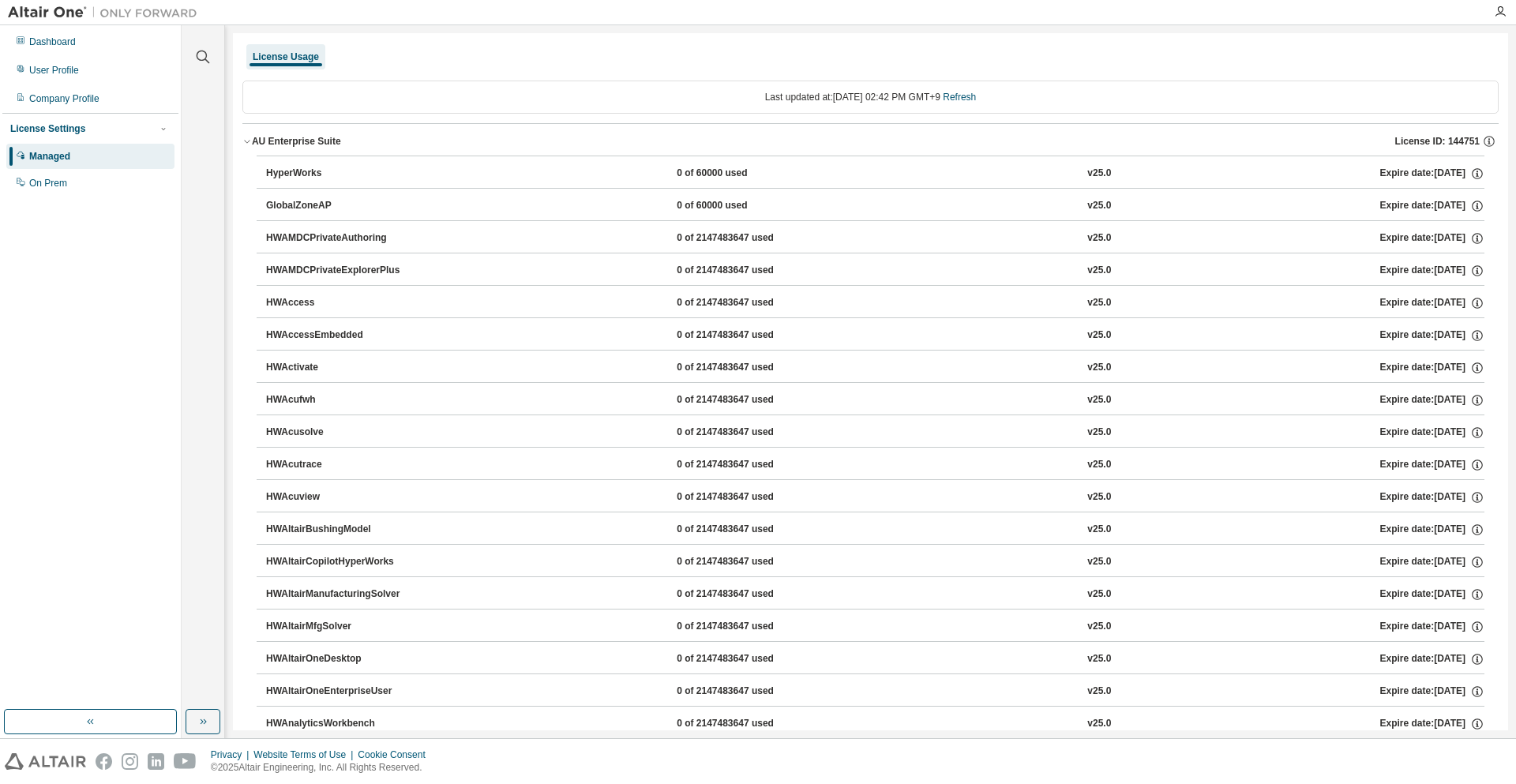
click at [360, 174] on div "HyperWorks" at bounding box center [337, 174] width 142 height 14
click at [360, 181] on button "HyperWorks 0 of 60000 used v25.0 Expire date: [DATE]" at bounding box center [875, 174] width 1218 height 35
click at [465, 170] on div "HyperWorks 0 of 60000 used v25.0 Expire date: 2026-06-01" at bounding box center [875, 174] width 1218 height 14
click at [990, 94] on div "Last updated at: Wed 2025-08-13 02:42 PM GMT+9 Refresh" at bounding box center [870, 97] width 1256 height 33
click at [976, 97] on link "Refresh" at bounding box center [959, 97] width 33 height 11
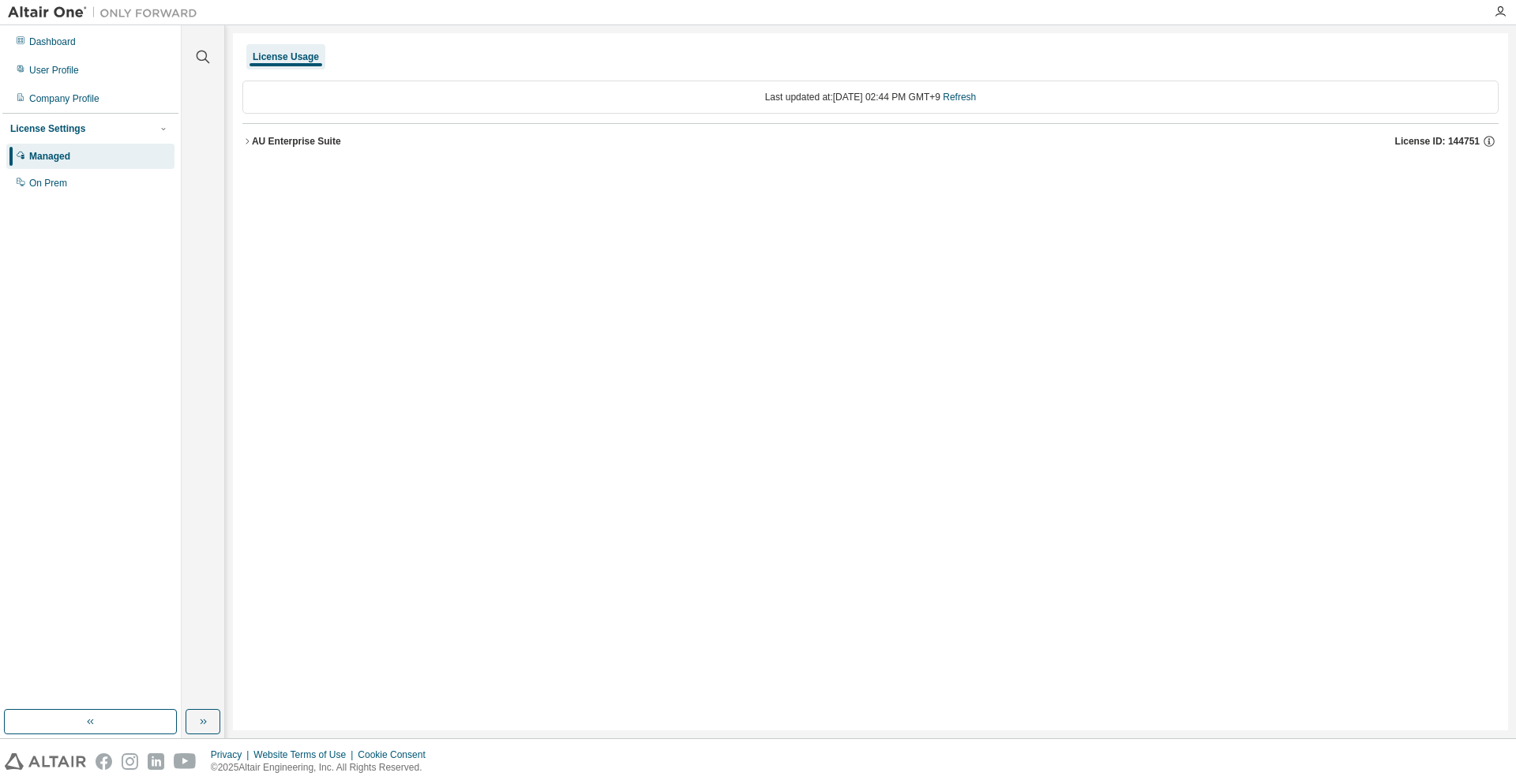
click at [315, 142] on div "AU Enterprise Suite" at bounding box center [296, 142] width 89 height 13
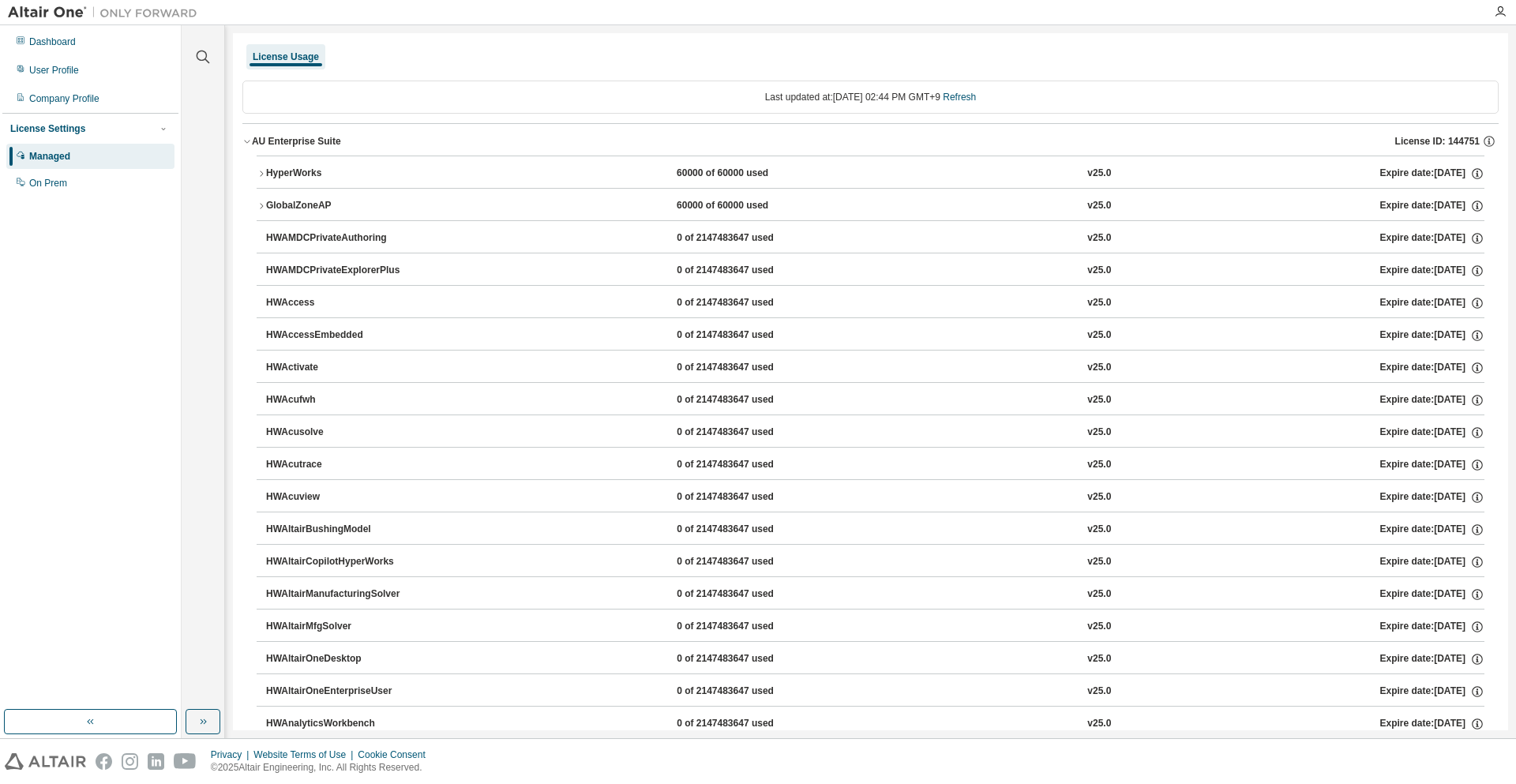
click at [629, 174] on div "HyperWorks 60000 of 60000 used v25.0 Expire date: 2026-06-01" at bounding box center [875, 174] width 1218 height 14
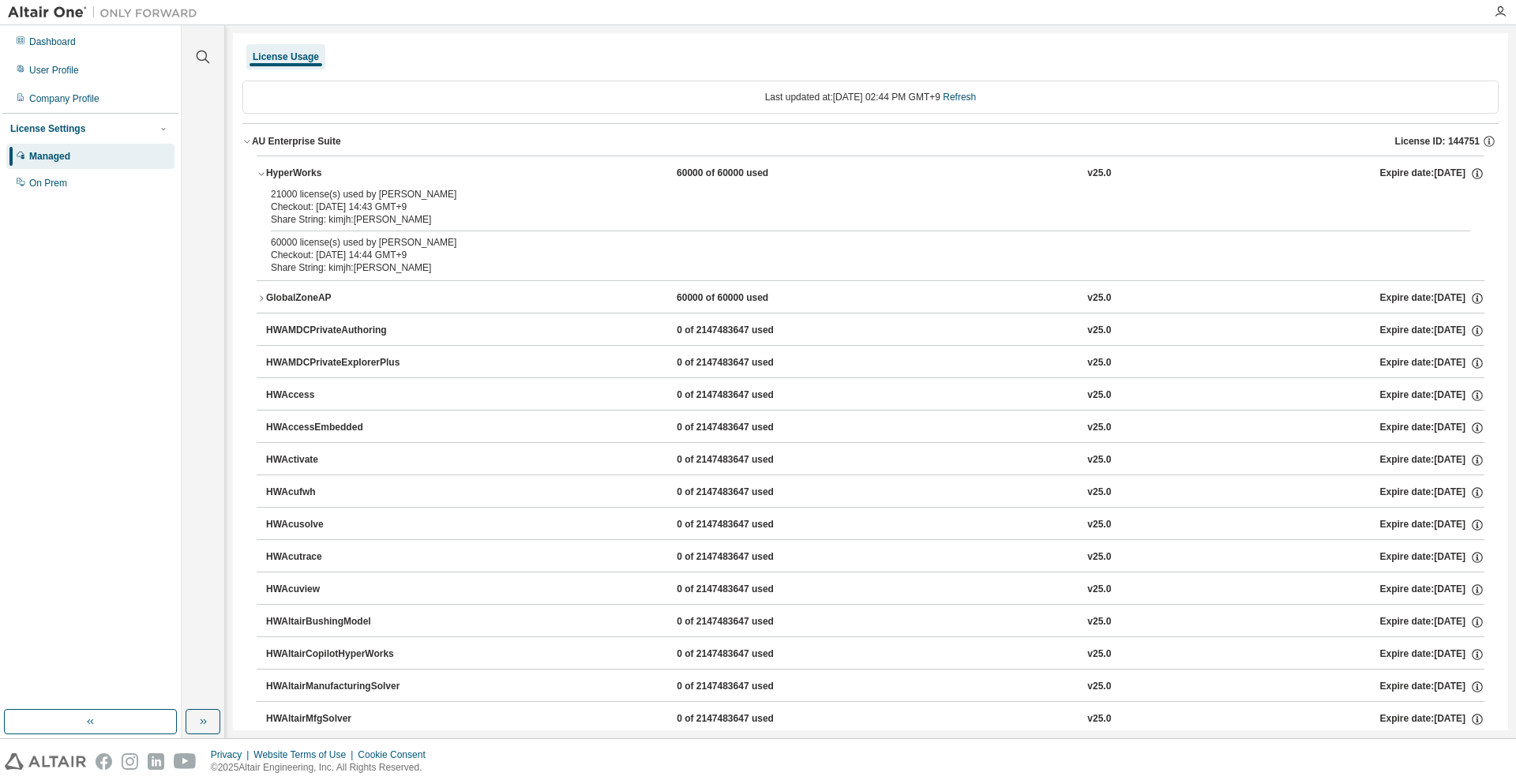
click at [436, 193] on div "21000 license(s) used by kimjh@KimJinho" at bounding box center [851, 194] width 1162 height 13
click at [424, 244] on div "60000 license(s) used by kimjh@KimJinho" at bounding box center [851, 242] width 1162 height 13
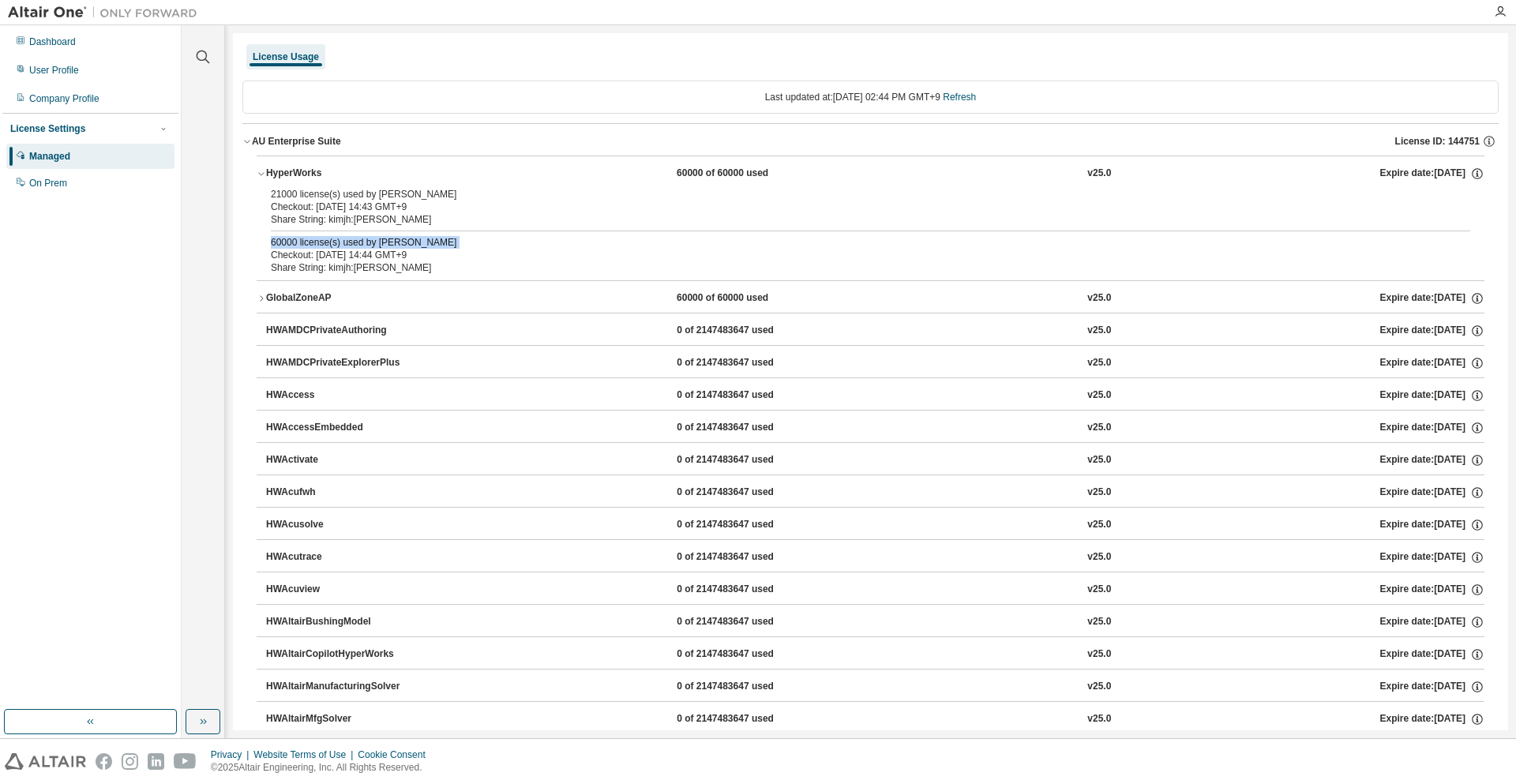
click at [424, 244] on div "60000 license(s) used by kimjh@KimJinho" at bounding box center [851, 242] width 1162 height 13
click at [424, 252] on div "Checkout: 2025-08-13 14:44 GMT+9" at bounding box center [851, 255] width 1162 height 13
click at [976, 103] on link "Refresh" at bounding box center [959, 97] width 33 height 11
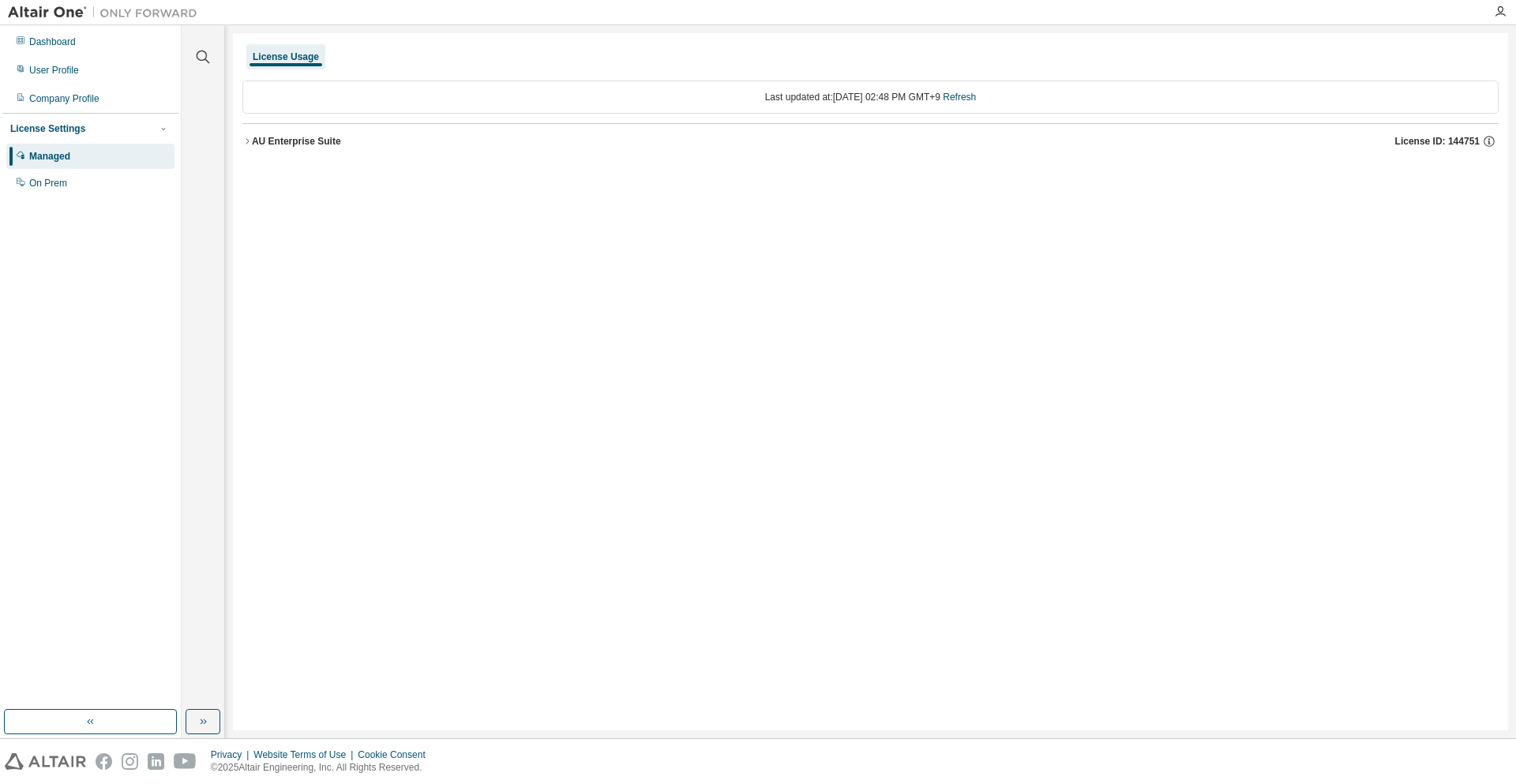
click at [332, 142] on div "AU Enterprise Suite" at bounding box center [296, 142] width 89 height 13
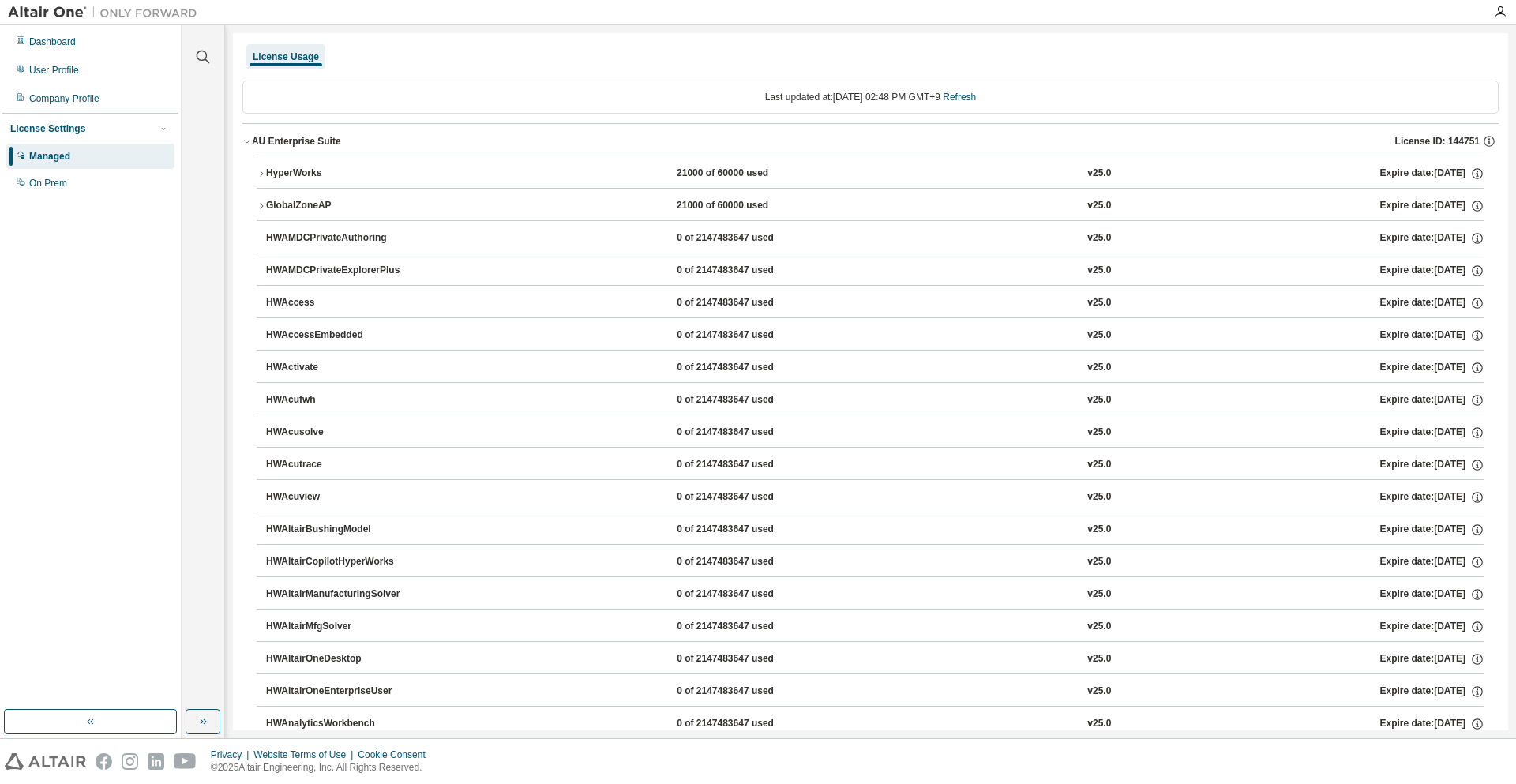
click at [368, 179] on div "HyperWorks" at bounding box center [337, 174] width 142 height 14
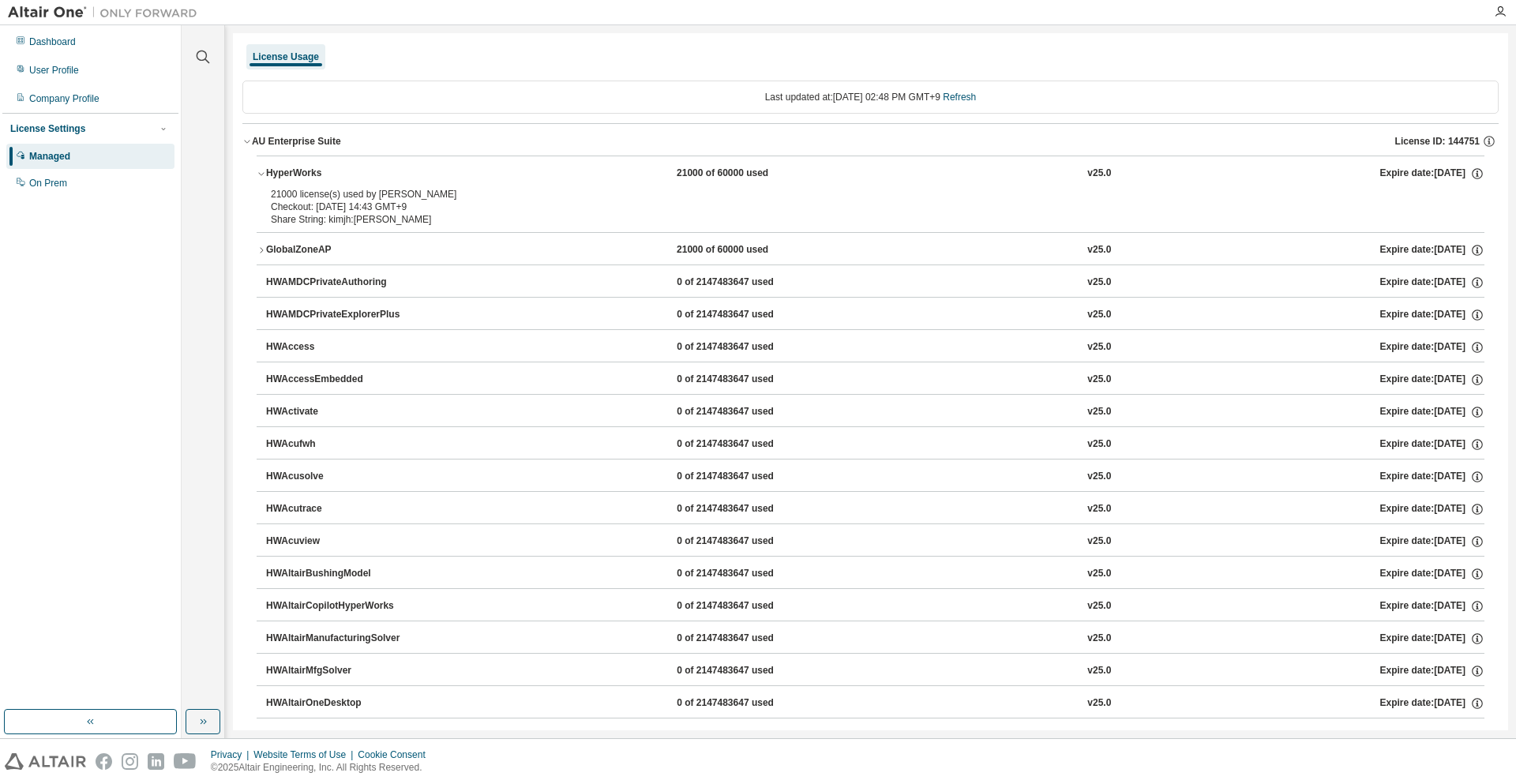
click at [371, 205] on div "Checkout: 2025-08-13 14:43 GMT+9" at bounding box center [851, 207] width 1162 height 13
click at [381, 251] on div "GlobalZoneAP" at bounding box center [337, 250] width 142 height 14
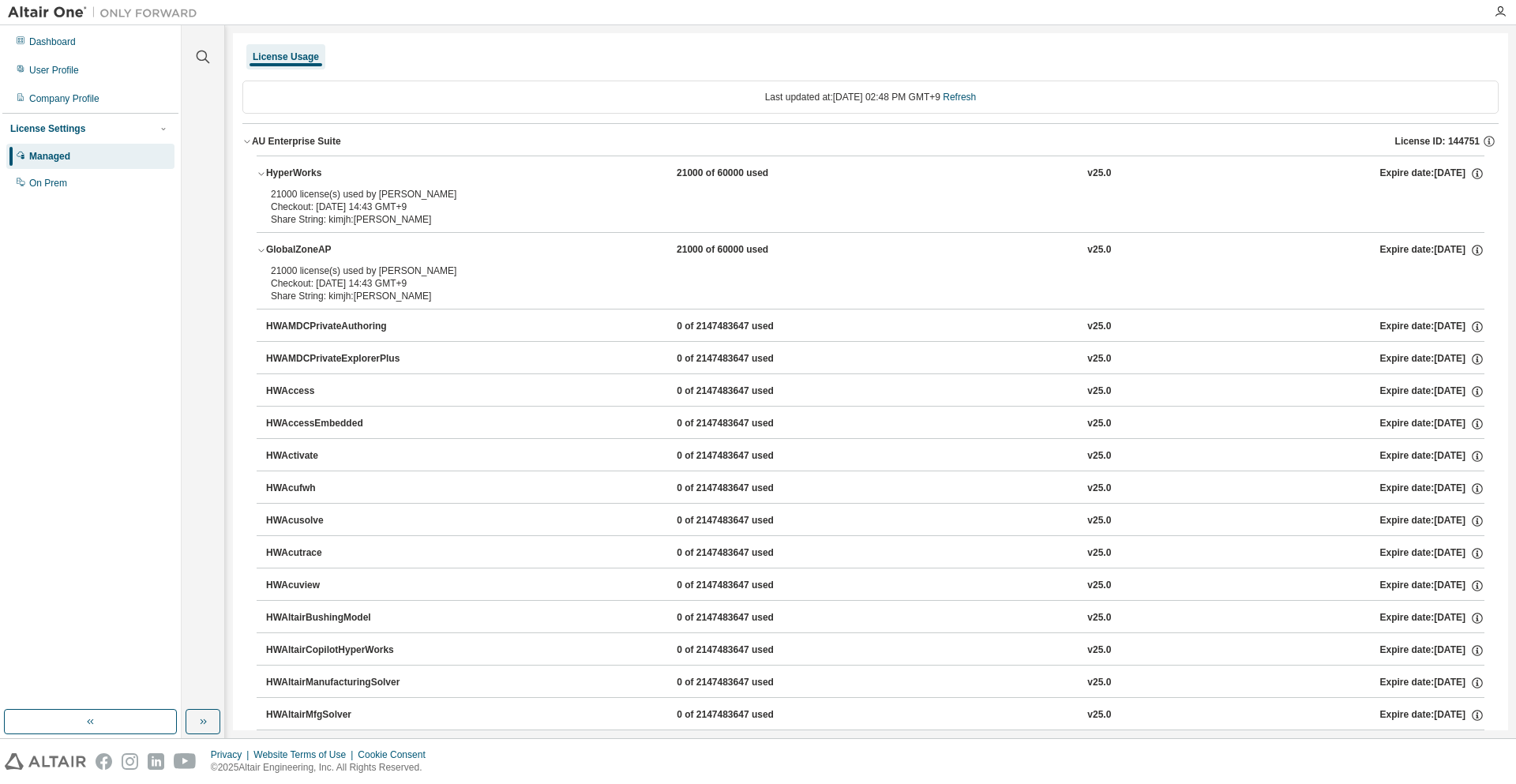
click at [383, 293] on div "Share String: kimjh:KimJinho" at bounding box center [851, 296] width 1162 height 13
click at [384, 286] on div "Checkout: 2025-08-13 14:43 GMT+9" at bounding box center [851, 283] width 1162 height 13
click at [1304, 91] on div "Last updated at: Wed 2025-08-13 02:48 PM GMT+9 Refresh" at bounding box center [870, 97] width 1256 height 33
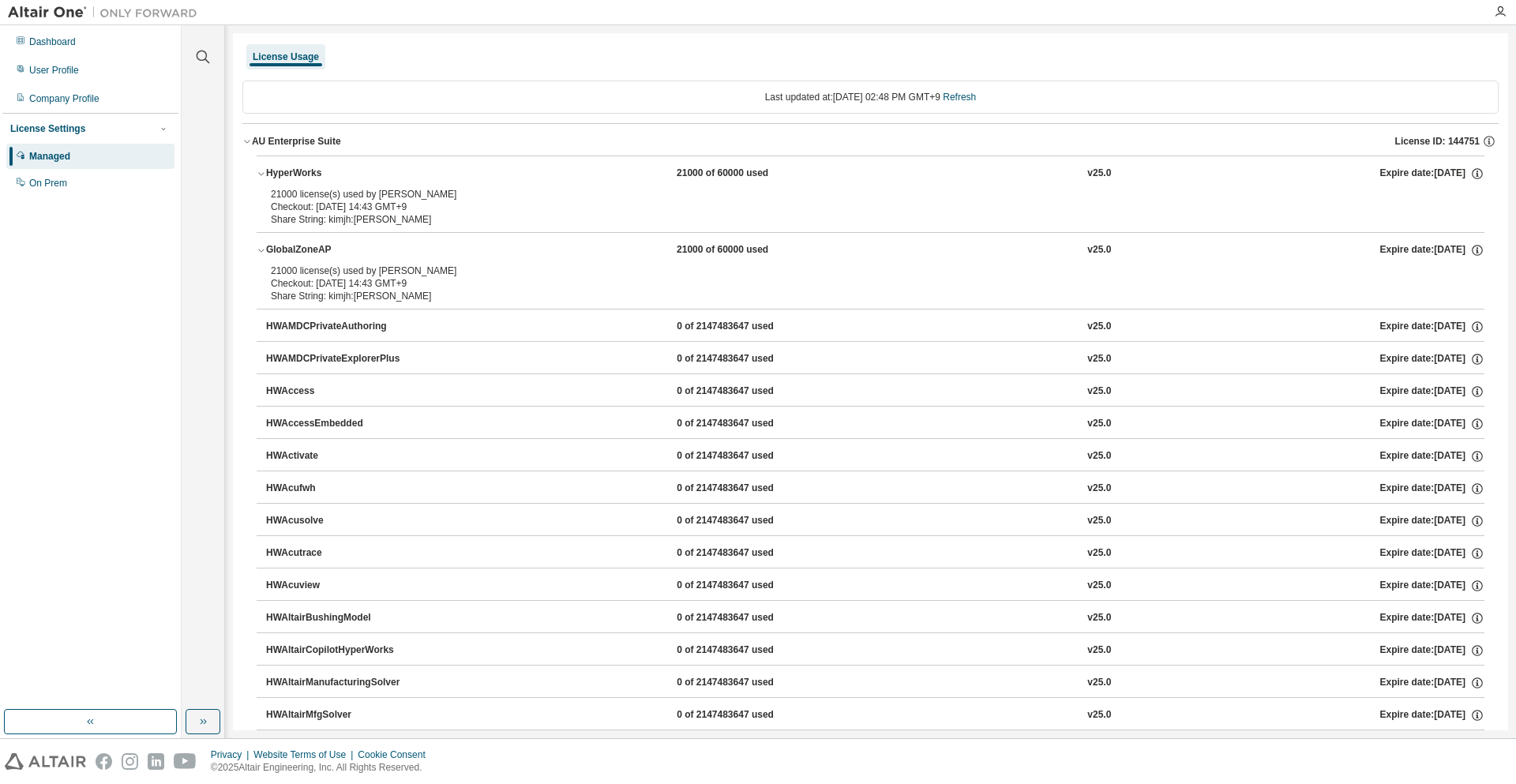
click at [291, 57] on div "License Usage" at bounding box center [285, 57] width 66 height 13
click at [88, 53] on div "Dashboard" at bounding box center [90, 42] width 168 height 25
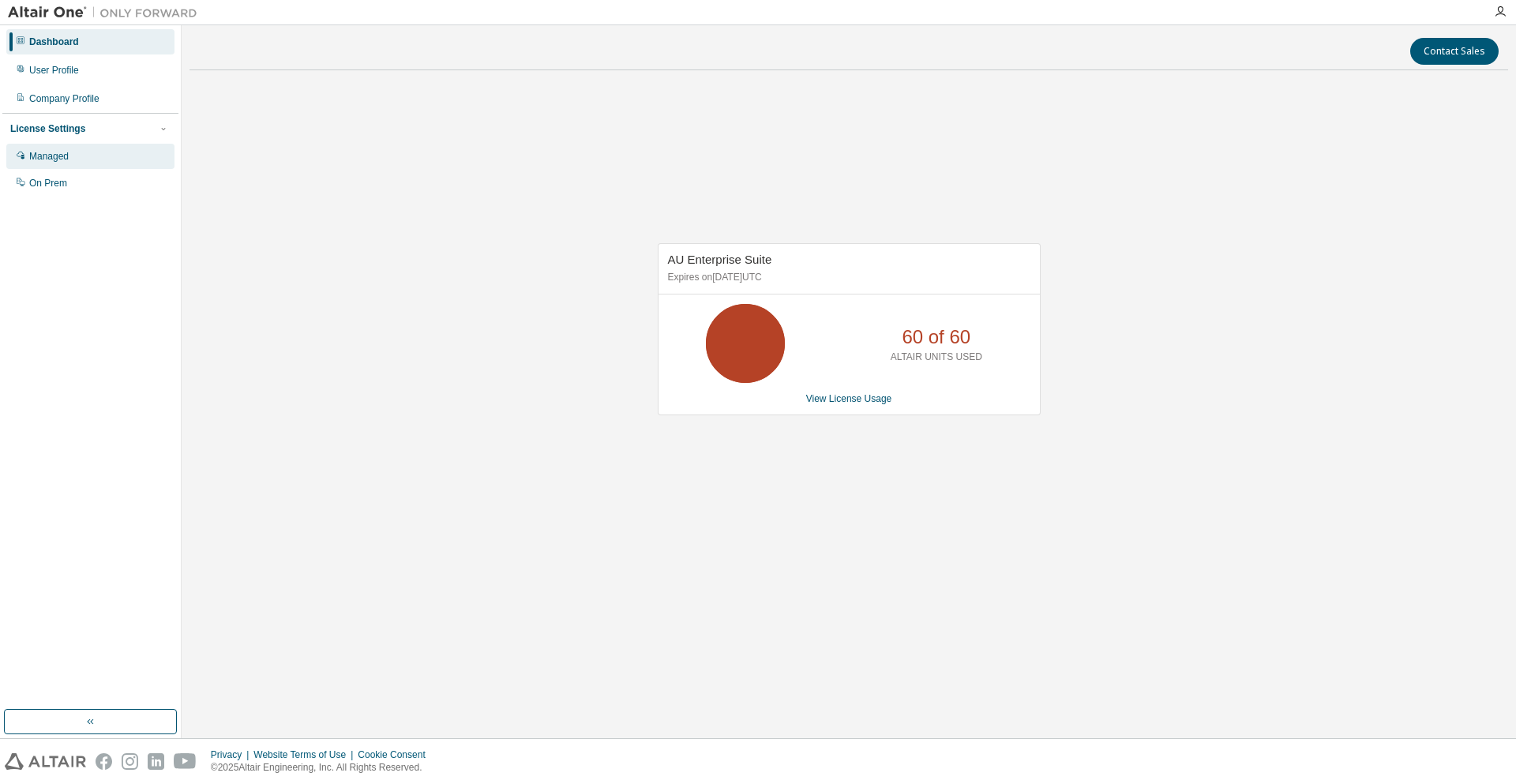
click at [115, 157] on div "Managed" at bounding box center [90, 156] width 168 height 25
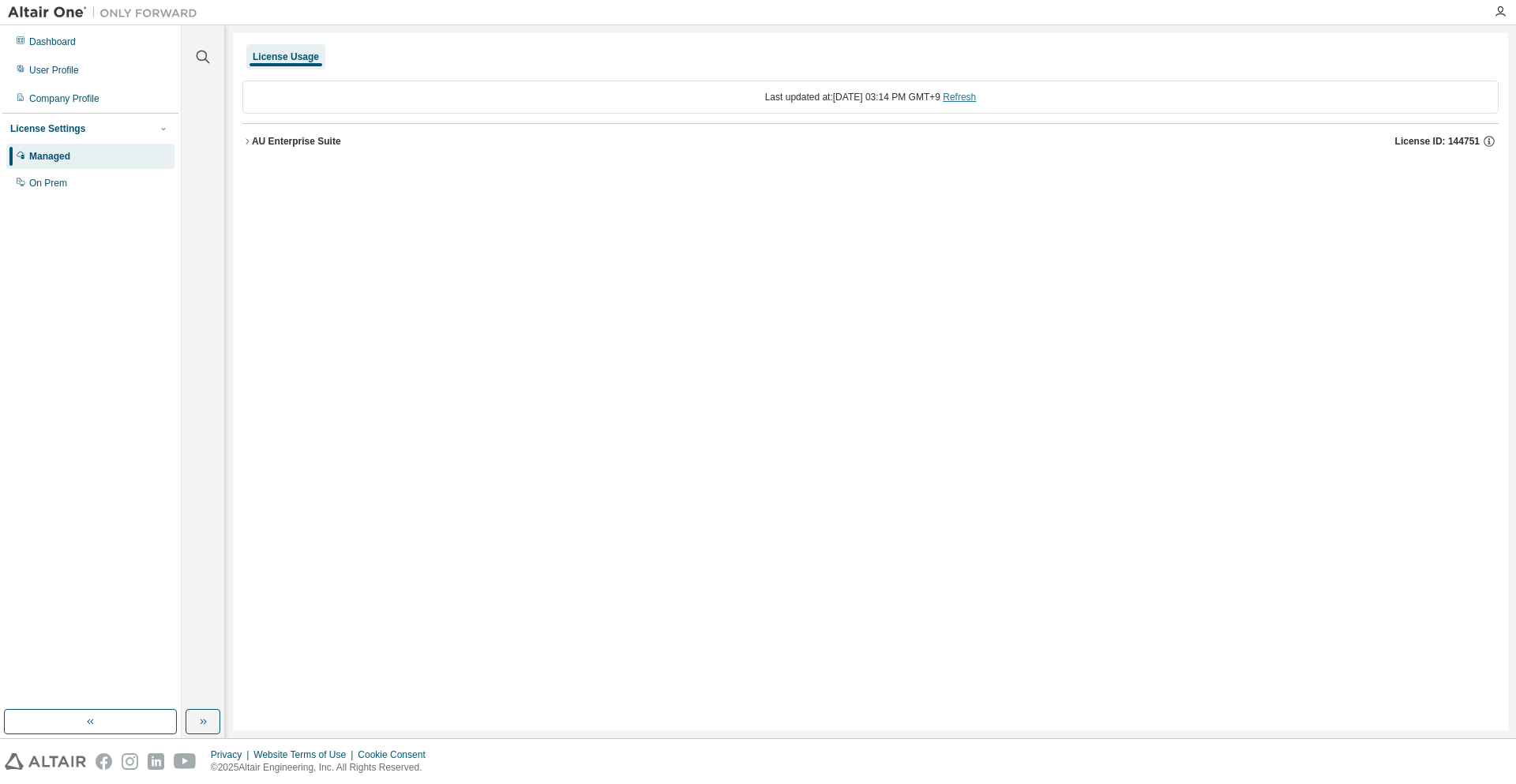
click at [932, 102] on div "Last updated at: Wed 2025-08-13 03:14 PM GMT+9 Refresh" at bounding box center [870, 97] width 1256 height 33
click at [652, 169] on div "License Usage Last updated at: Wed 2025-08-13 03:14 PM GMT+9 Refresh AU Enterpr…" at bounding box center [870, 382] width 1275 height 697
click at [331, 125] on button "AU Enterprise Suite License ID: 144751" at bounding box center [870, 142] width 1256 height 35
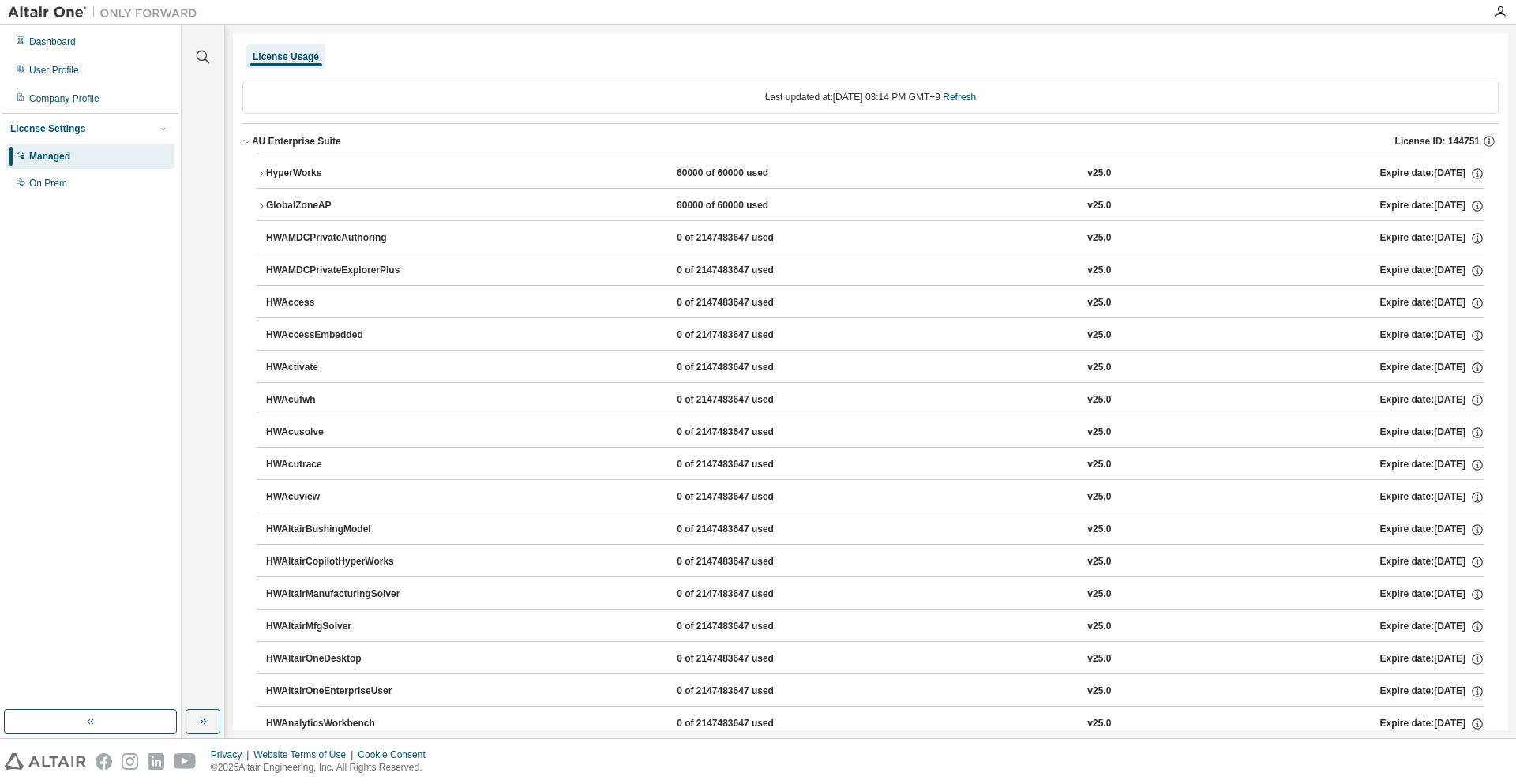
click at [328, 136] on div "AU Enterprise Suite" at bounding box center [296, 142] width 89 height 13
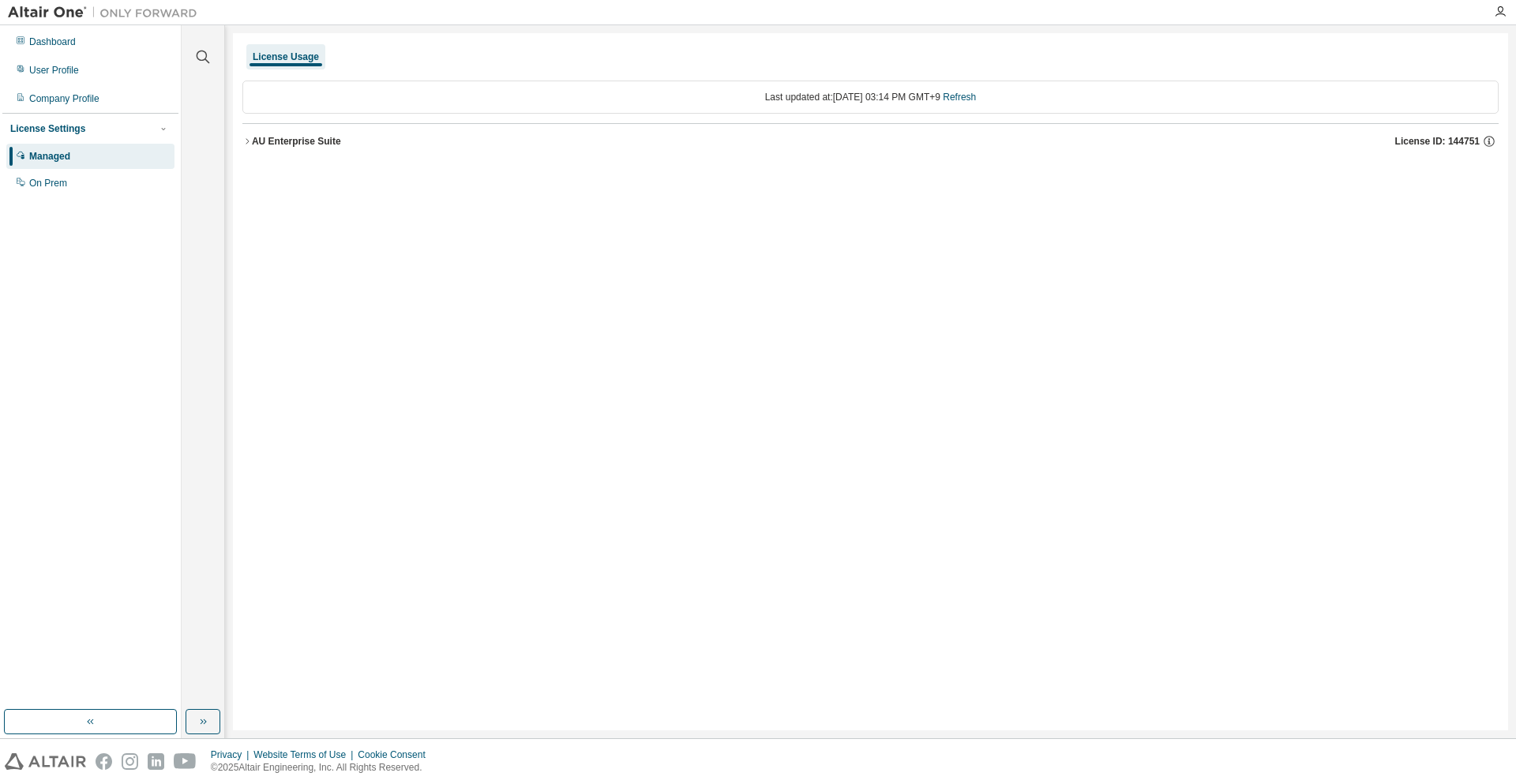
click at [365, 144] on div "AU Enterprise Suite License ID: 144751" at bounding box center [875, 142] width 1247 height 14
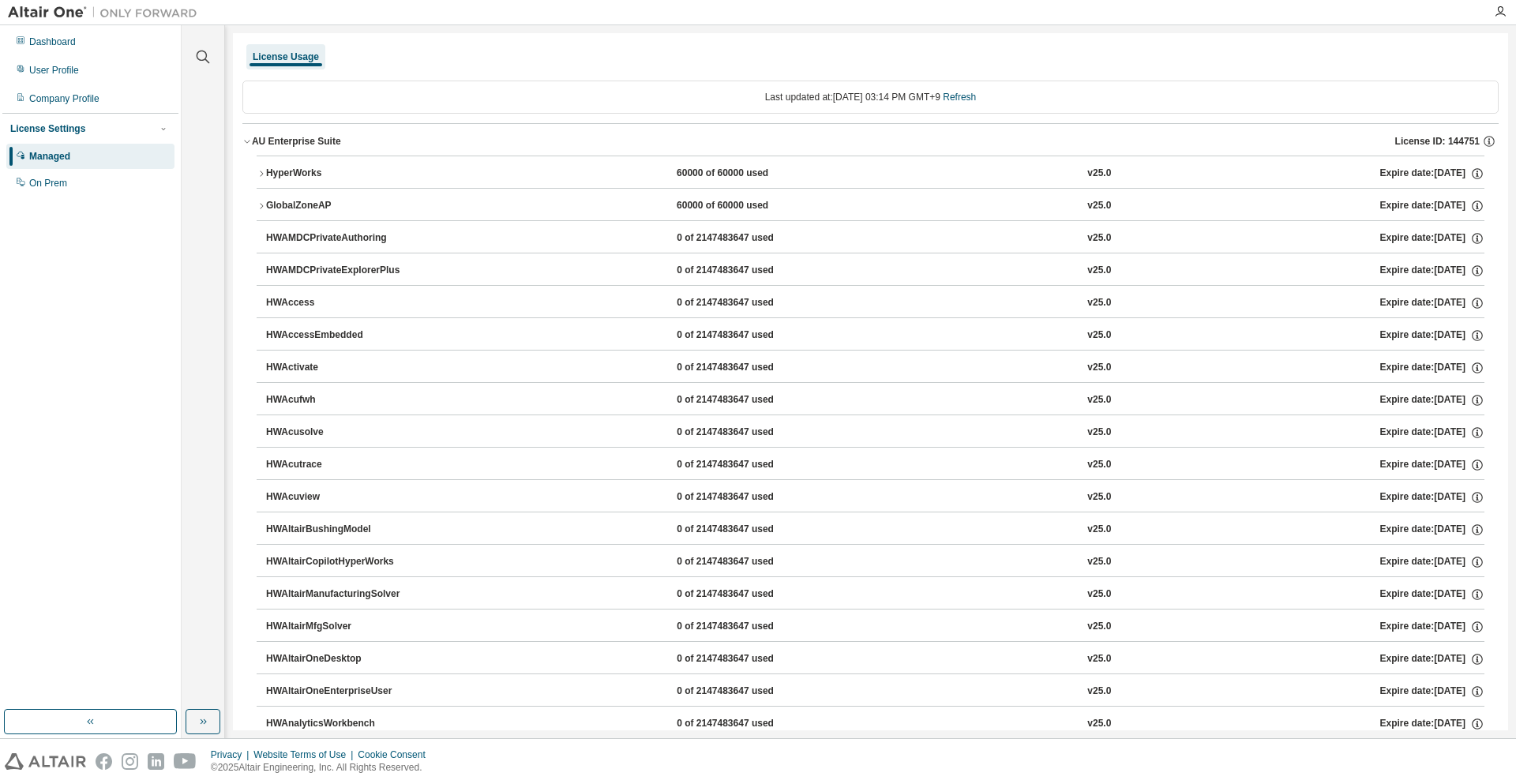
click at [425, 176] on div "HyperWorks 60000 of 60000 used v25.0 Expire date: 2026-06-01" at bounding box center [875, 174] width 1218 height 14
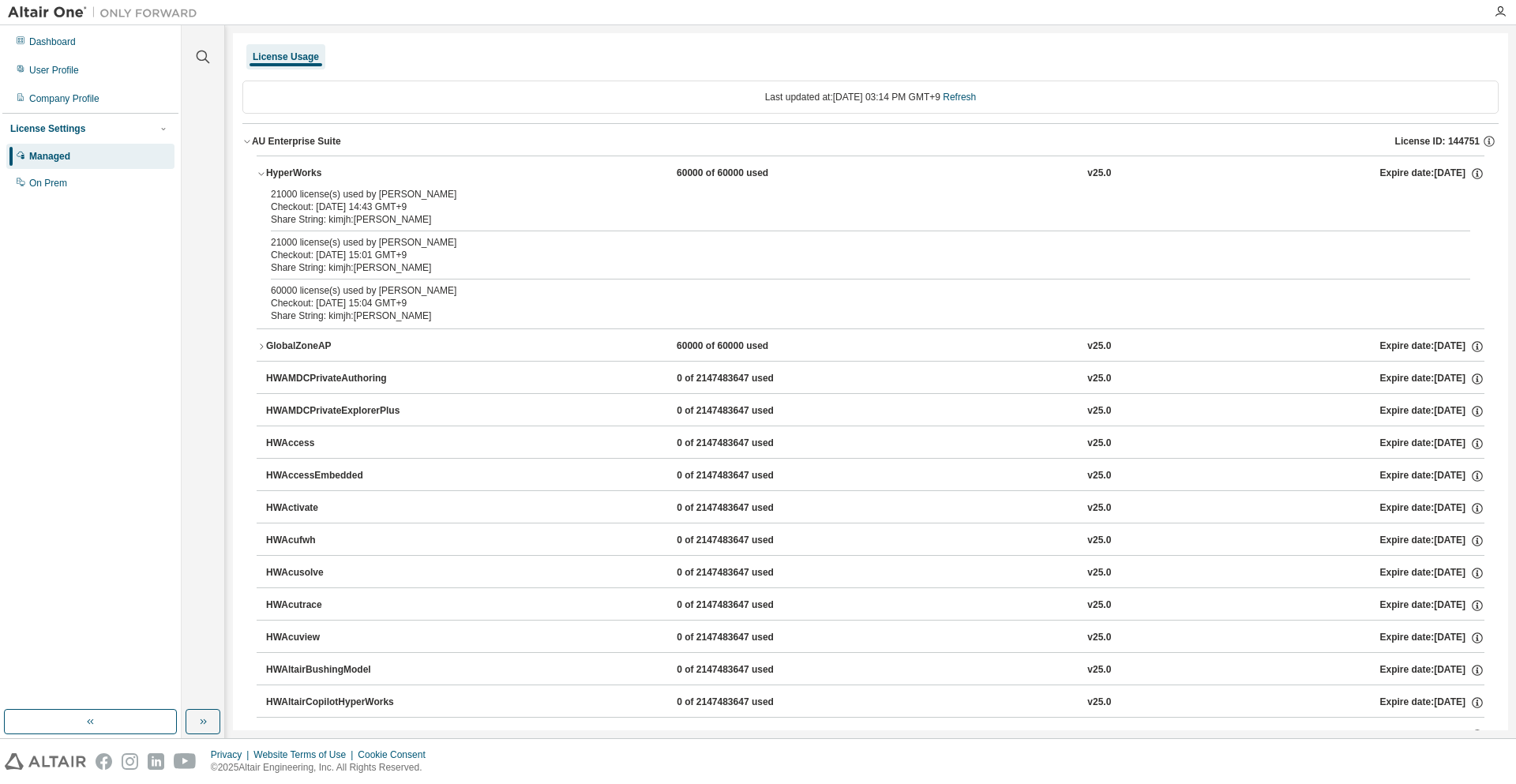
drag, startPoint x: 440, startPoint y: 260, endPoint x: 341, endPoint y: 275, distance: 100.1
click at [342, 275] on div "21000 license(s) used by kimjh@KimJinho Checkout: 2025-08-13 14:43 GMT+9 Share …" at bounding box center [870, 258] width 1228 height 140
click at [421, 265] on div "Share String: kimjh:KimJinho" at bounding box center [851, 267] width 1162 height 13
click at [422, 258] on div "Checkout: 2025-08-13 15:01 GMT+9" at bounding box center [851, 255] width 1162 height 13
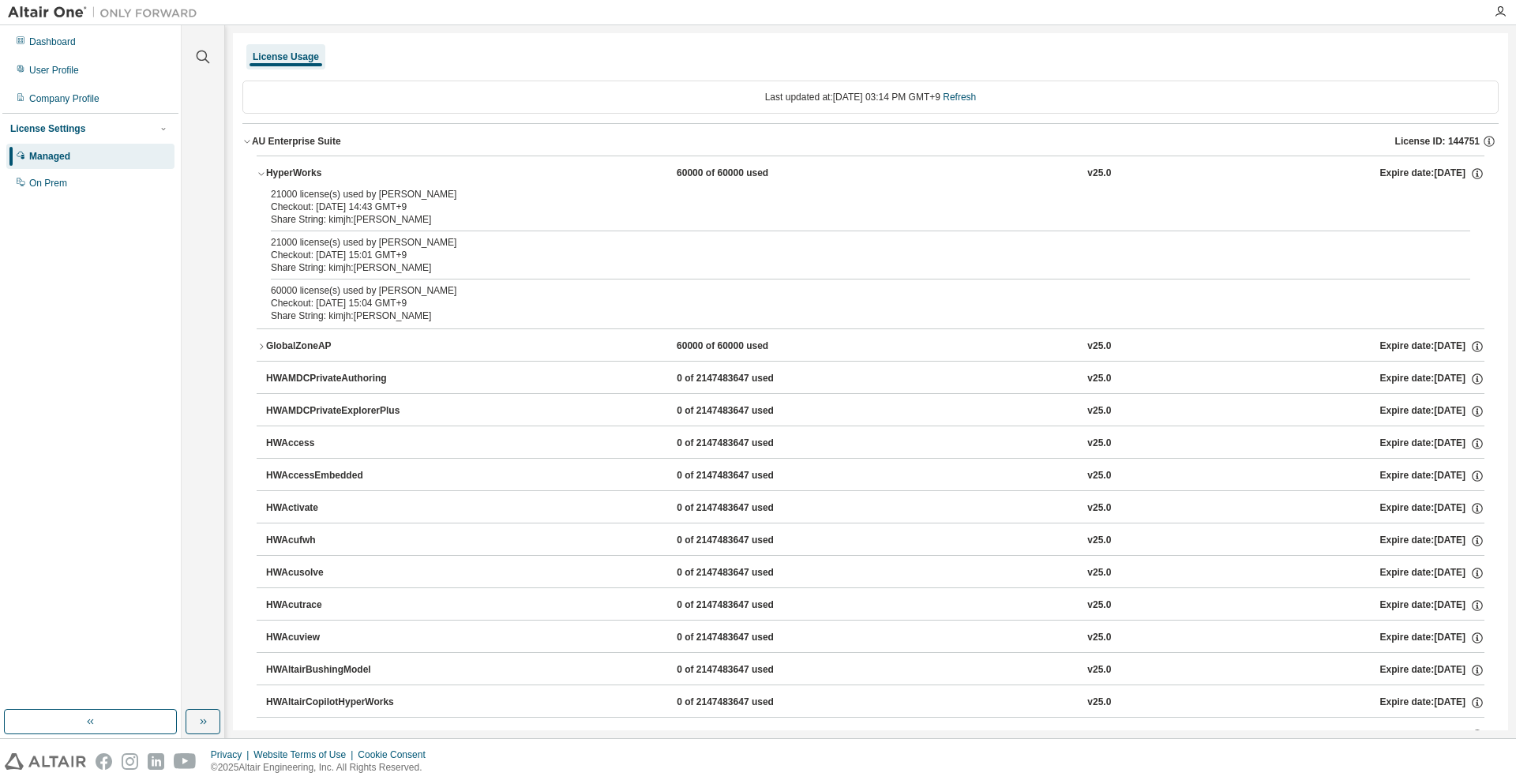
click at [422, 258] on div "Checkout: 2025-08-13 15:01 GMT+9" at bounding box center [851, 255] width 1162 height 13
click at [418, 263] on div "Share String: kimjh:KimJinho" at bounding box center [851, 267] width 1162 height 13
click at [418, 259] on div "Checkout: 2025-08-13 15:01 GMT+9" at bounding box center [851, 255] width 1162 height 13
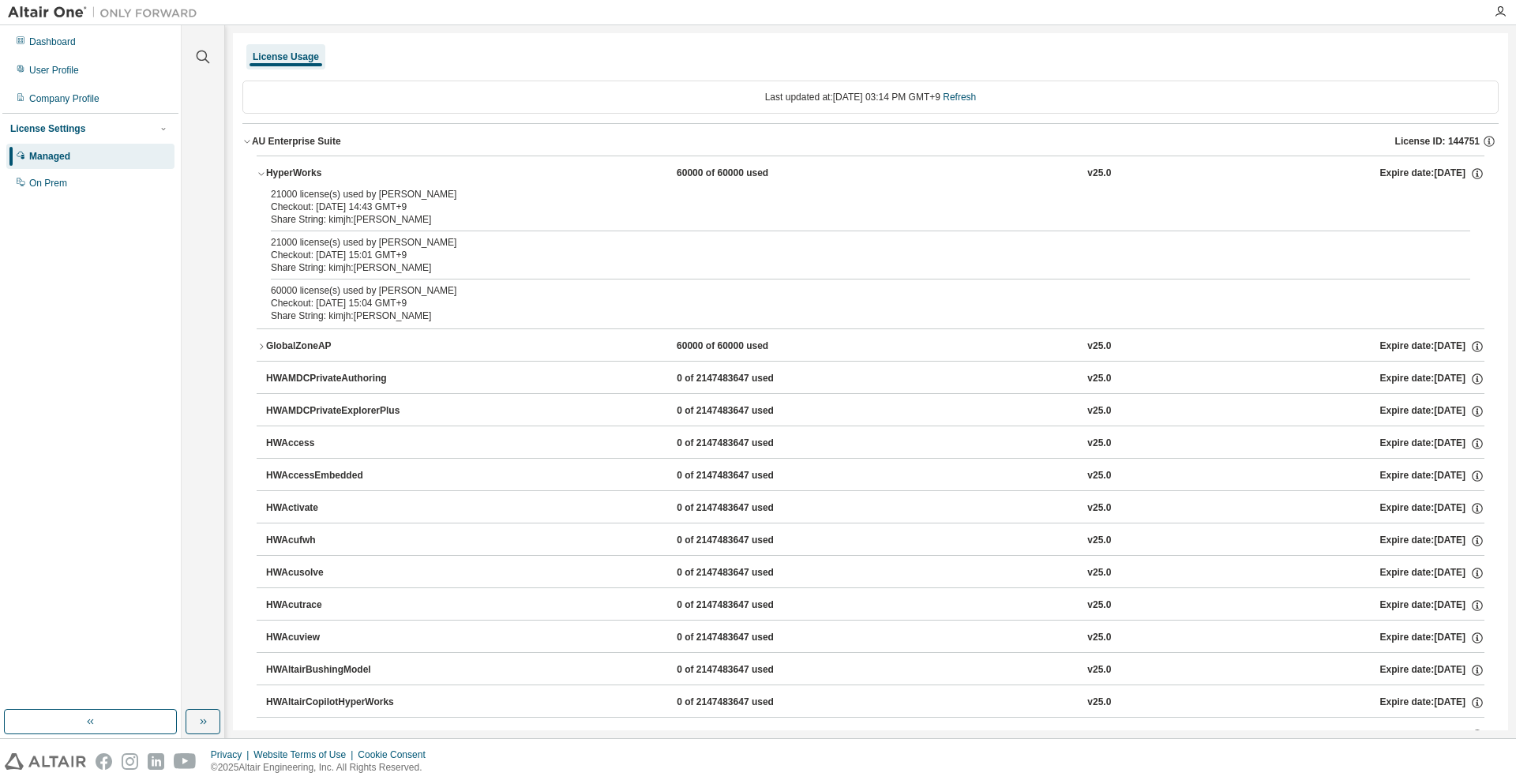
click at [418, 259] on div "Checkout: 2025-08-13 15:01 GMT+9" at bounding box center [851, 255] width 1162 height 13
click at [413, 298] on div "Checkout: 2025-08-13 15:04 GMT+9" at bounding box center [851, 303] width 1162 height 13
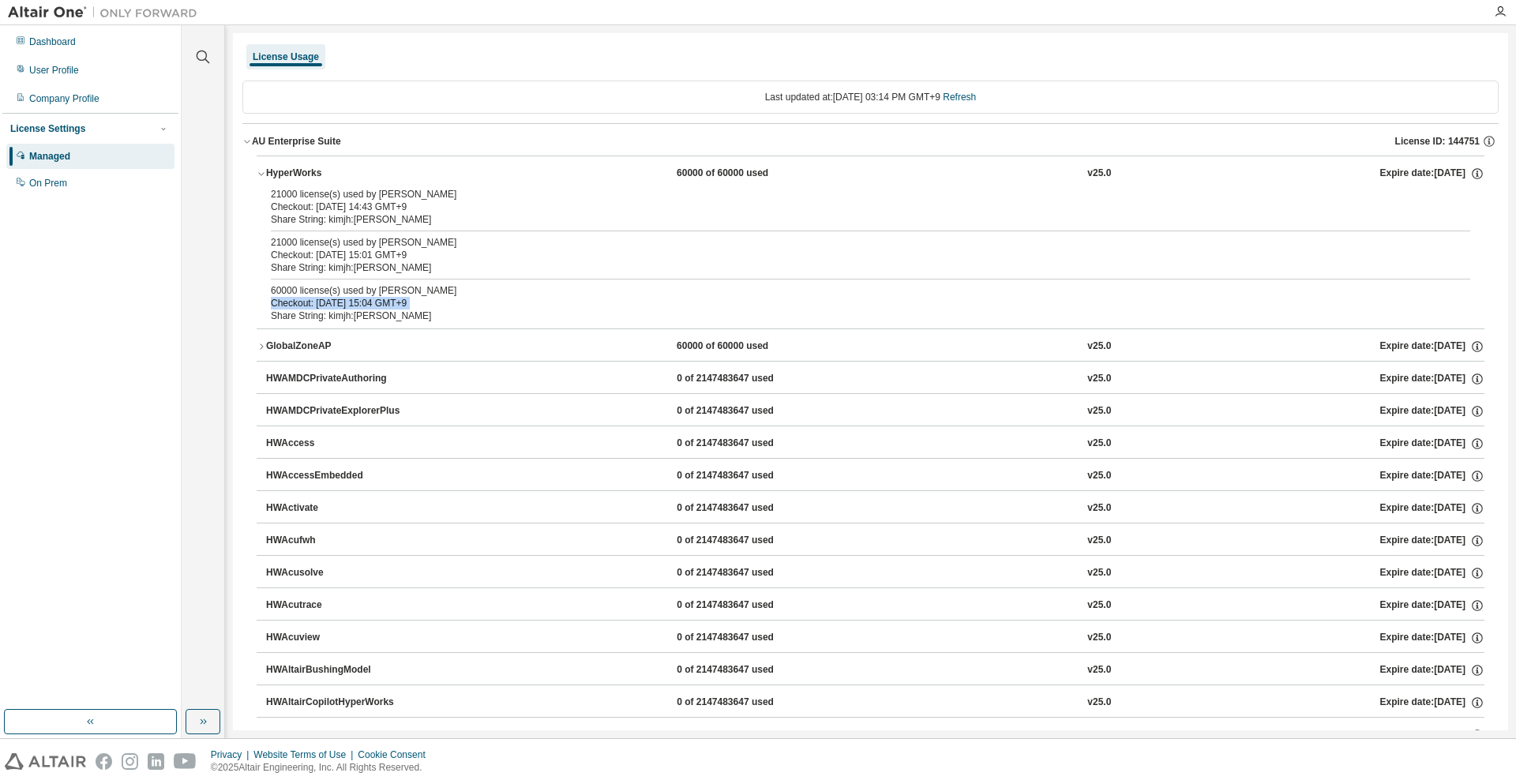
click at [414, 305] on div "Checkout: 2025-08-13 15:04 GMT+9" at bounding box center [851, 303] width 1162 height 13
click at [964, 95] on link "Refresh" at bounding box center [959, 97] width 33 height 11
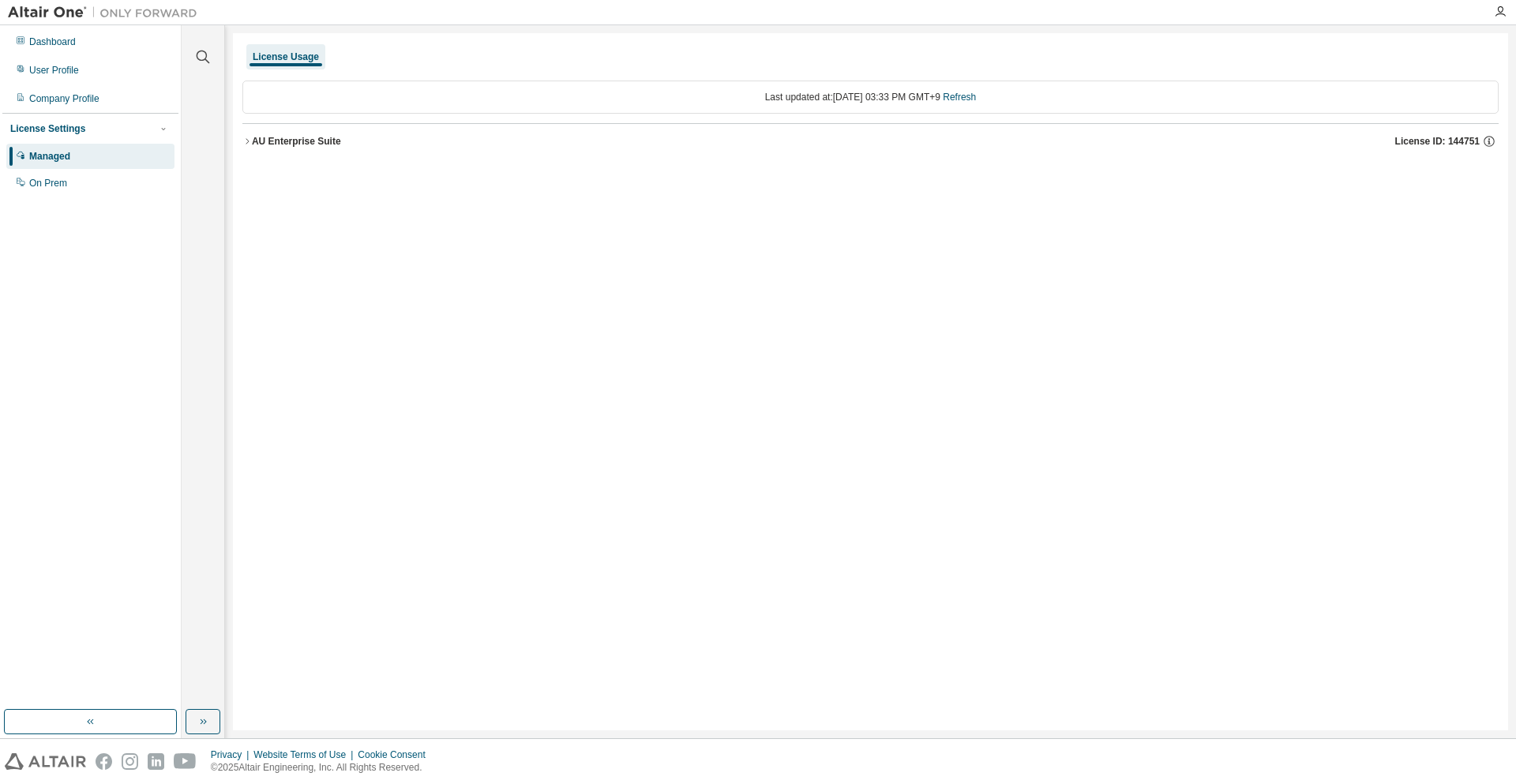
click at [314, 144] on div "AU Enterprise Suite" at bounding box center [296, 142] width 89 height 13
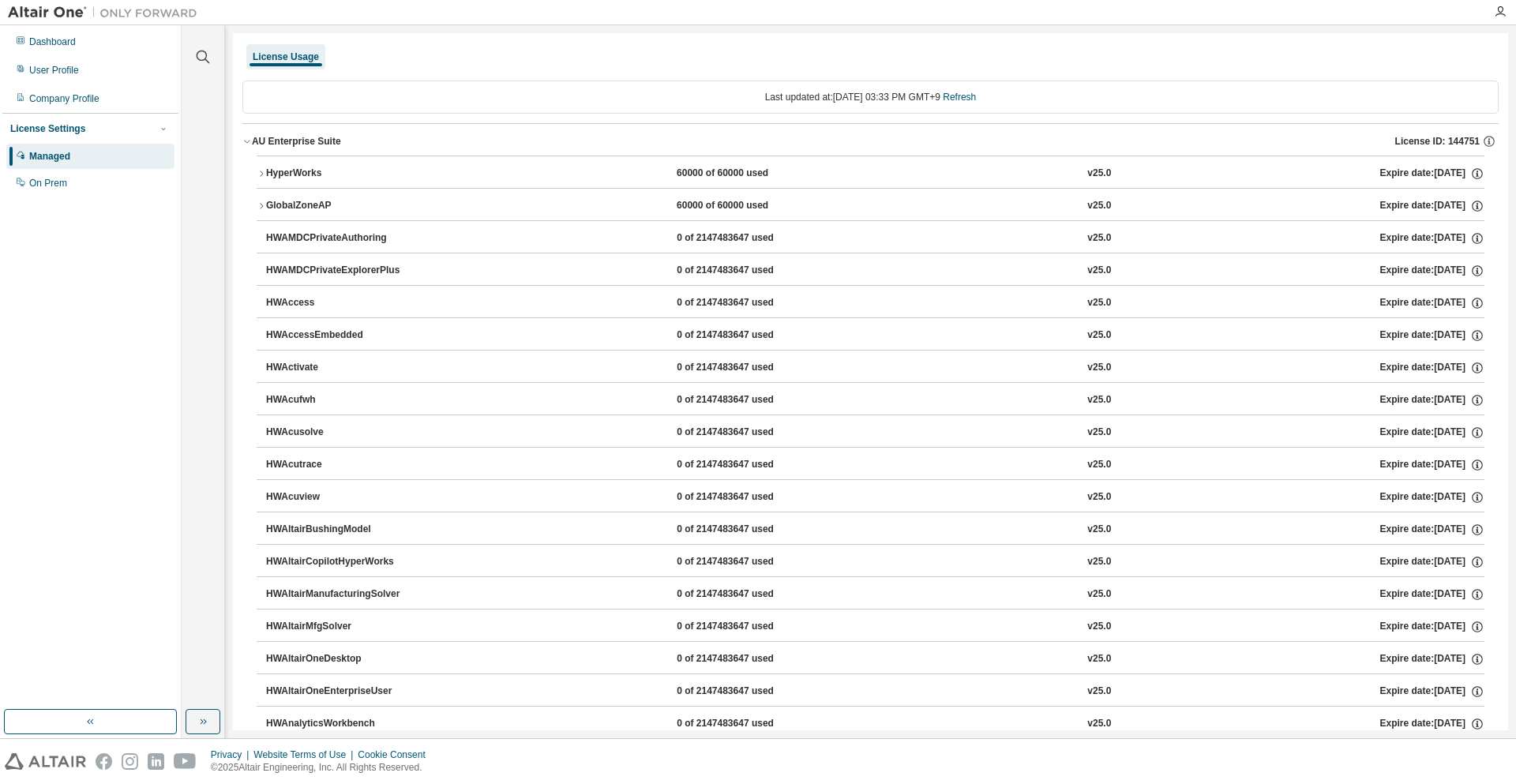
click at [542, 181] on button "HyperWorks 60000 of 60000 used v25.0 Expire date: 2026-06-01" at bounding box center [870, 174] width 1228 height 35
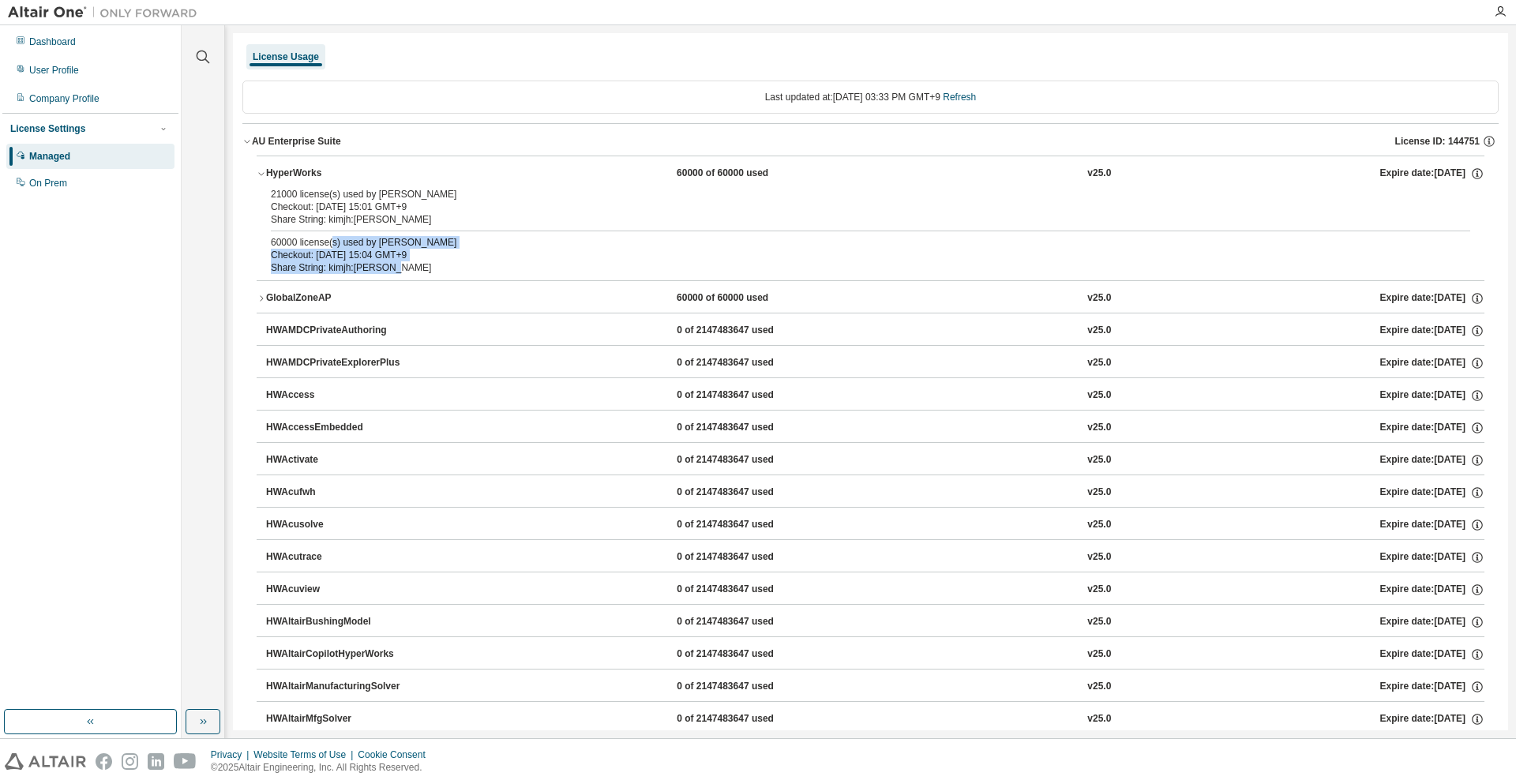
drag, startPoint x: 404, startPoint y: 266, endPoint x: 286, endPoint y: 234, distance: 122.3
click at [290, 236] on div "60000 license(s) used by kimjh@KimJinho Checkout: 2025-08-13 15:04 GMT+9 Share …" at bounding box center [851, 255] width 1162 height 38
click at [281, 233] on div "21000 license(s) used by kimjh@KimJinho Checkout: 2025-08-13 15:01 GMT+9 Share …" at bounding box center [870, 234] width 1228 height 92
drag, startPoint x: 248, startPoint y: 233, endPoint x: 461, endPoint y: 273, distance: 216.7
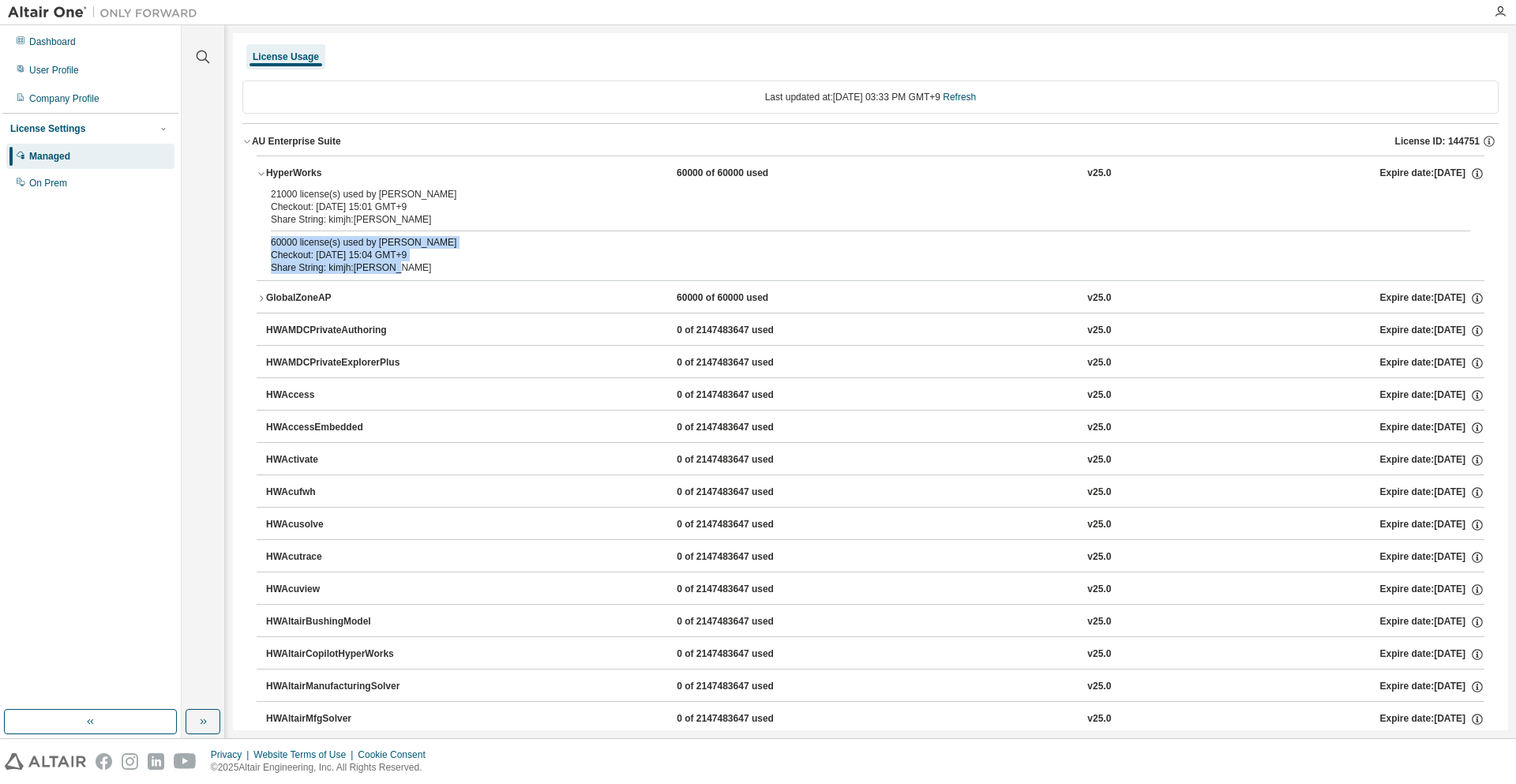
click at [461, 273] on div "Share String: kimjh:KimJinho" at bounding box center [851, 267] width 1162 height 13
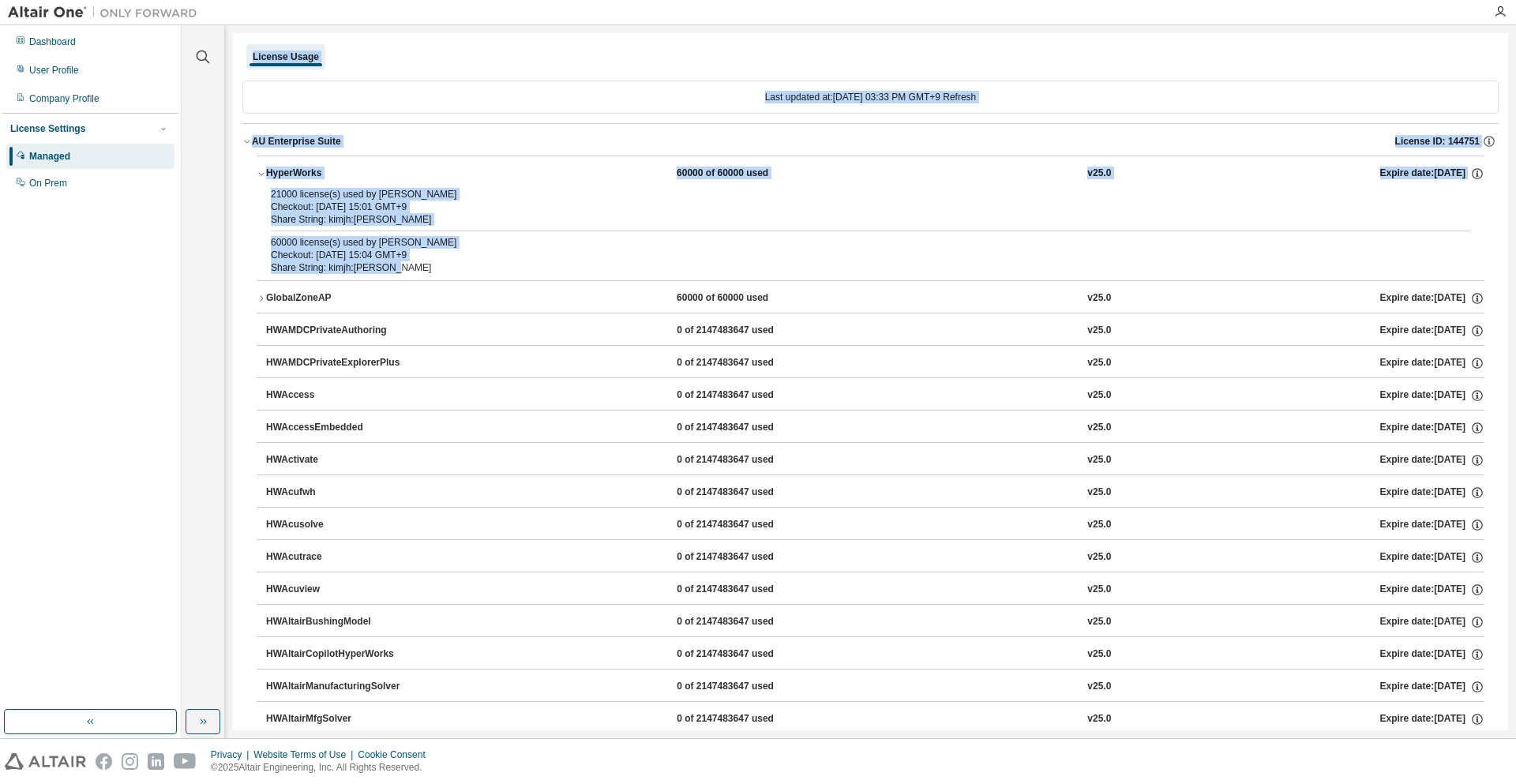
drag, startPoint x: 451, startPoint y: 263, endPoint x: 225, endPoint y: 239, distance: 227.3
click at [225, 239] on div "Clear all Collapse on share string Yes No Only used licenses Yes No Only my usa…" at bounding box center [849, 381] width 1334 height 712
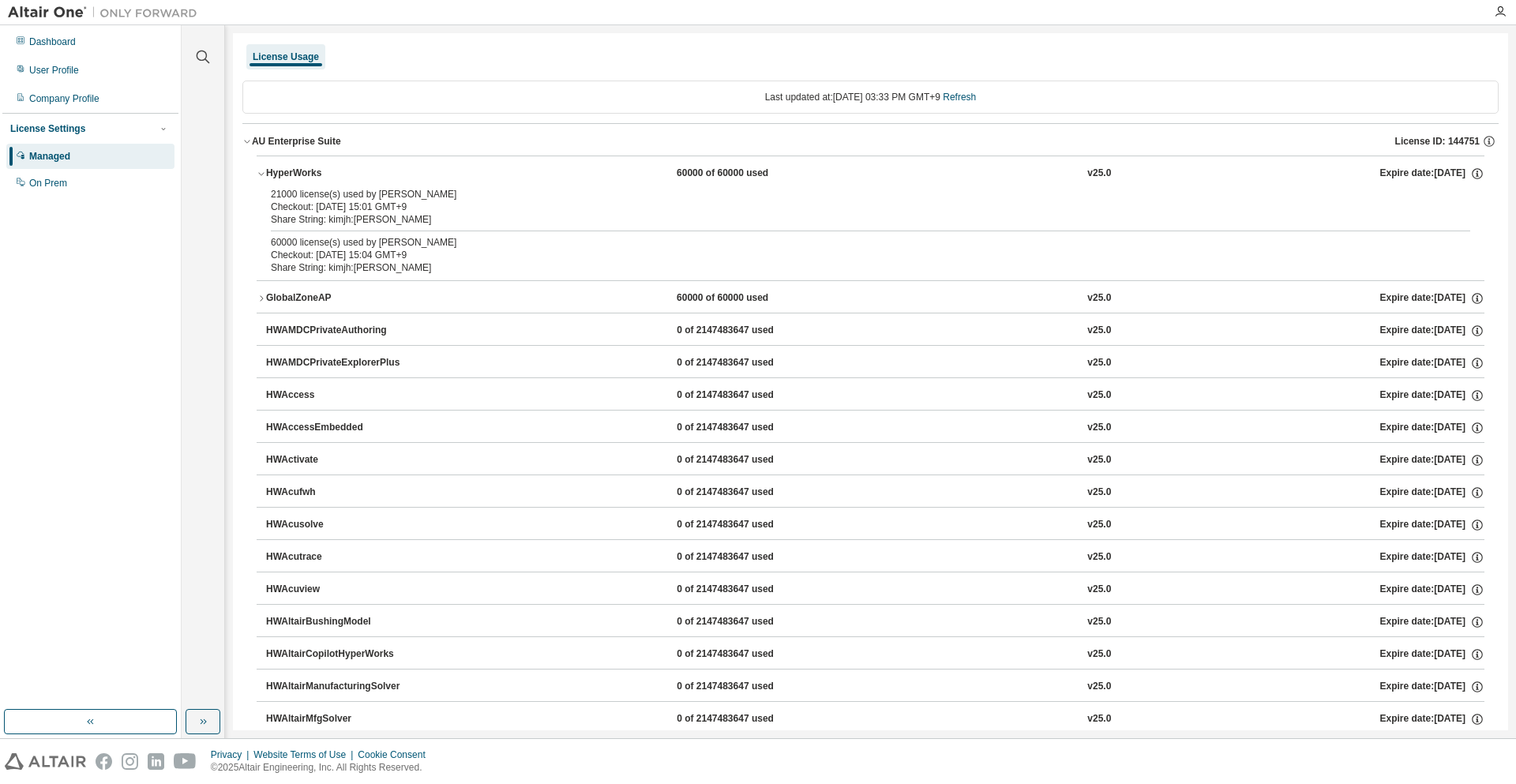
click at [225, 239] on div "Clear all Collapse on share string Yes No Only used licenses Yes No Only my usa…" at bounding box center [203, 381] width 44 height 712
drag, startPoint x: 279, startPoint y: 237, endPoint x: 436, endPoint y: 267, distance: 159.8
click at [434, 267] on div "60000 license(s) used by kimjh@KimJinho Checkout: 2025-08-13 15:04 GMT+9 Share …" at bounding box center [851, 255] width 1162 height 38
click at [441, 267] on div "Share String: kimjh:KimJinho" at bounding box center [851, 267] width 1162 height 13
